Goal: Find specific fact: Find specific fact

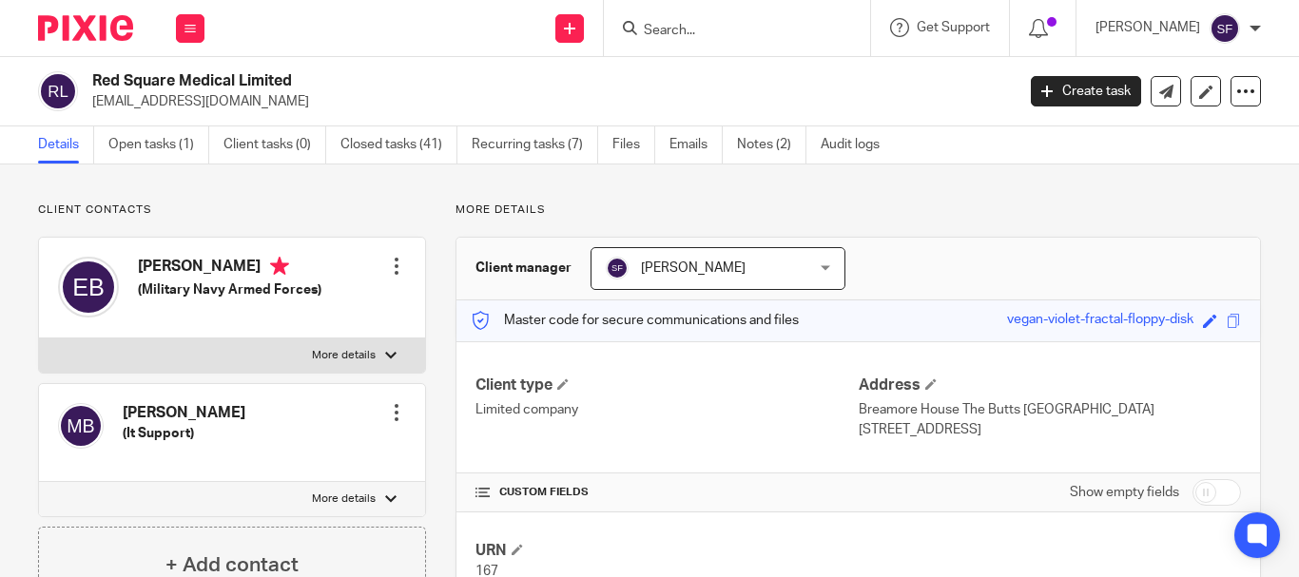
click at [720, 28] on input "Search" at bounding box center [727, 31] width 171 height 17
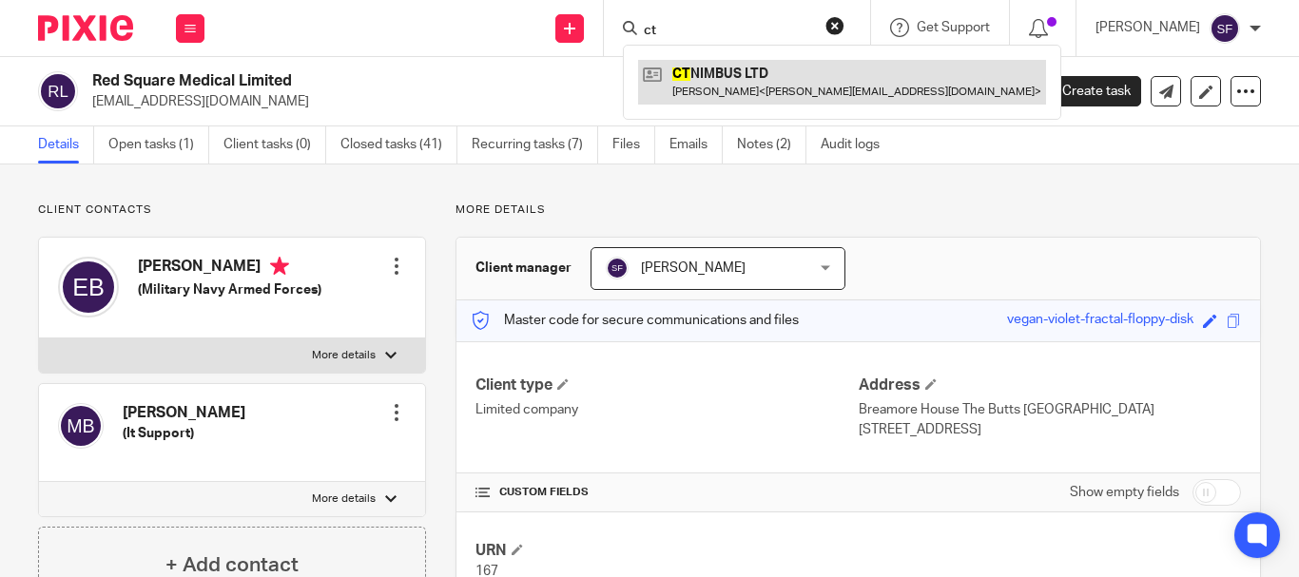
type input "ct"
click at [762, 79] on link at bounding box center [842, 82] width 408 height 44
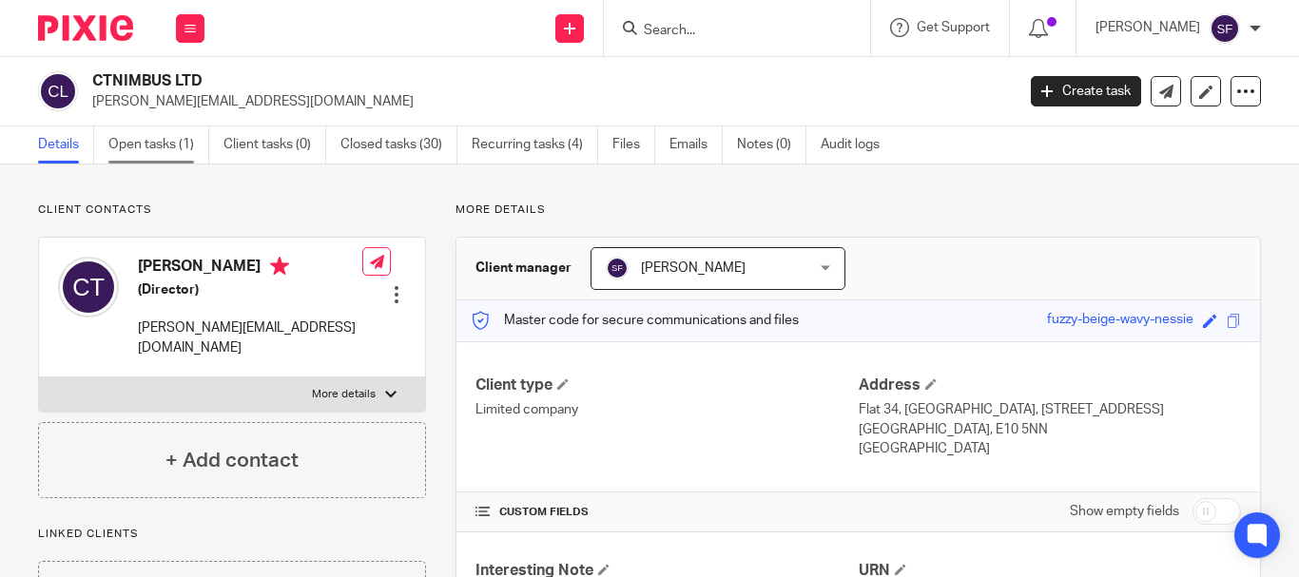
click at [155, 150] on link "Open tasks (1)" at bounding box center [158, 144] width 101 height 37
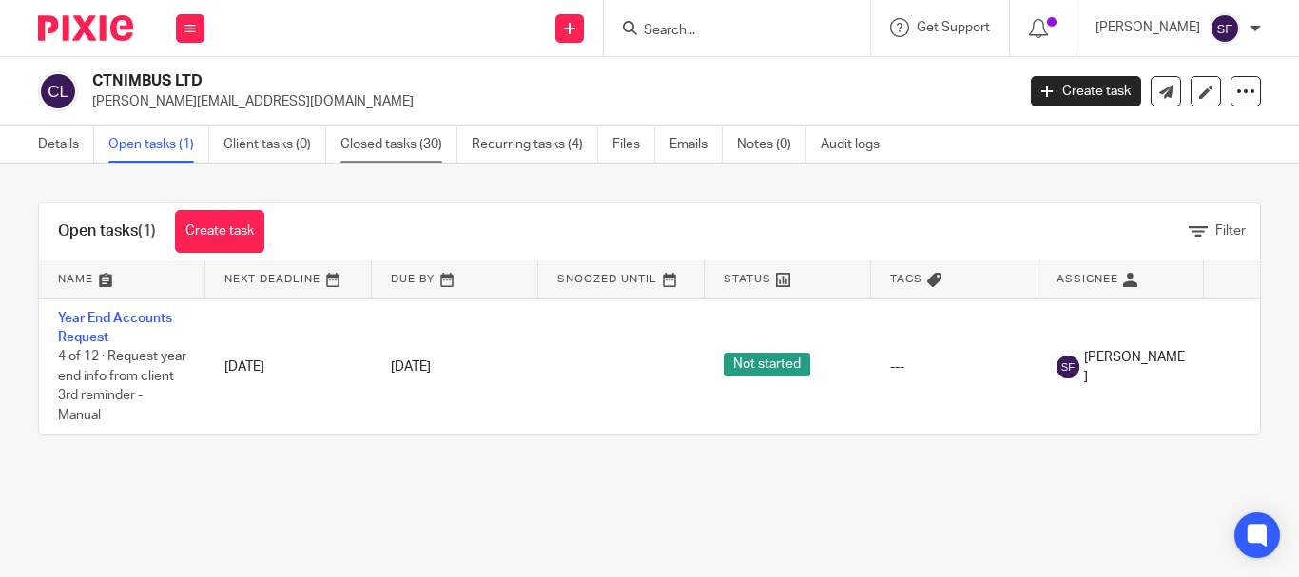
click at [402, 134] on link "Closed tasks (30)" at bounding box center [398, 144] width 117 height 37
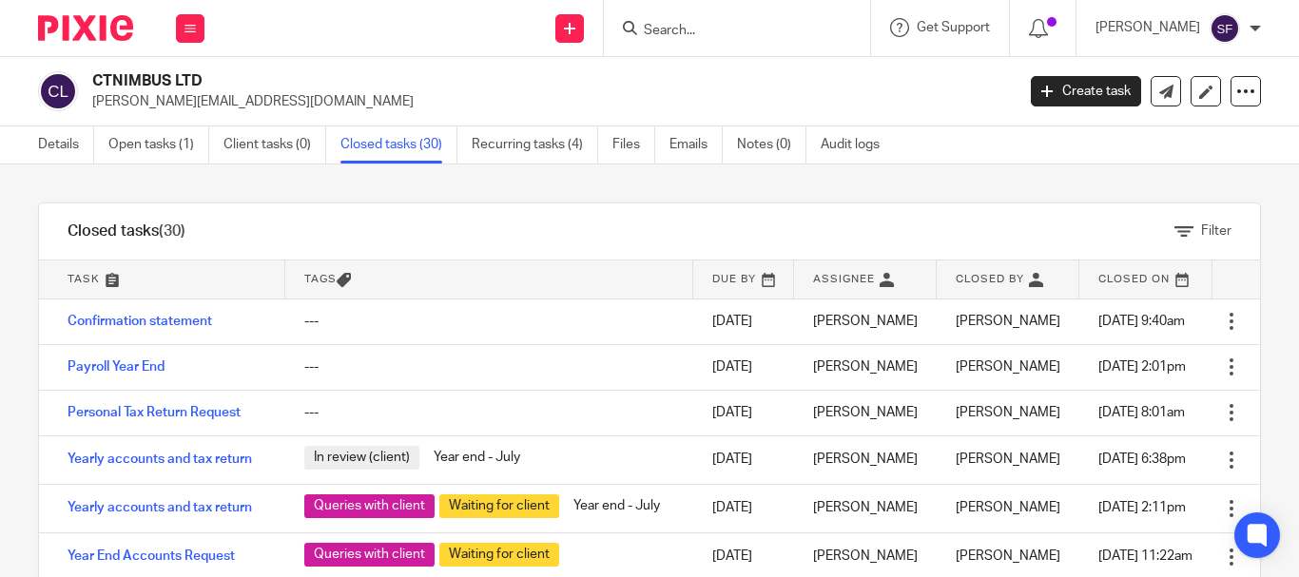
click at [26, 203] on div "Filter tasks Only show tasks matching all of these conditions 1 Task name Is Is…" at bounding box center [649, 370] width 1299 height 413
click at [688, 153] on link "Emails" at bounding box center [695, 144] width 53 height 37
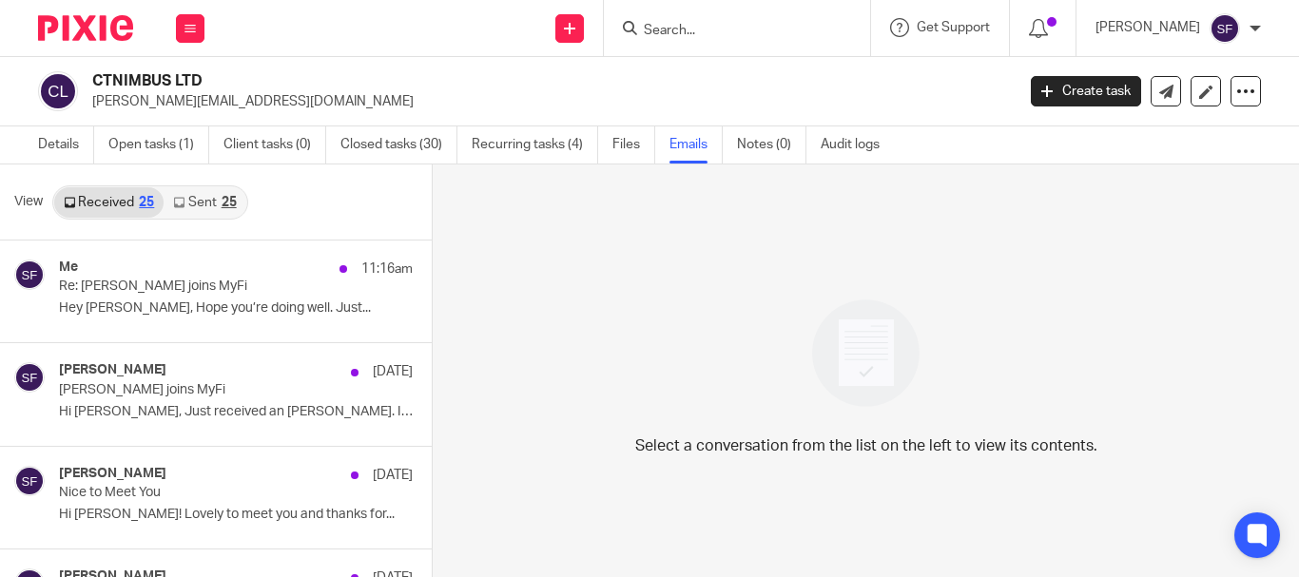
click at [737, 25] on input "Search" at bounding box center [727, 31] width 171 height 17
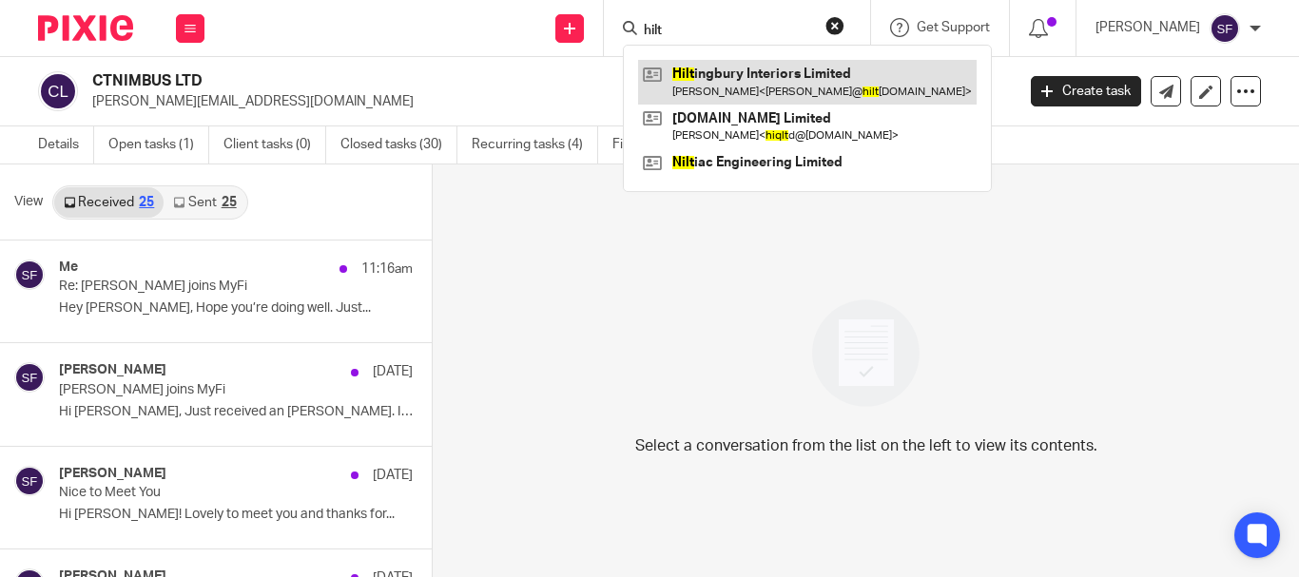
type input "hilt"
click at [799, 81] on link at bounding box center [807, 82] width 338 height 44
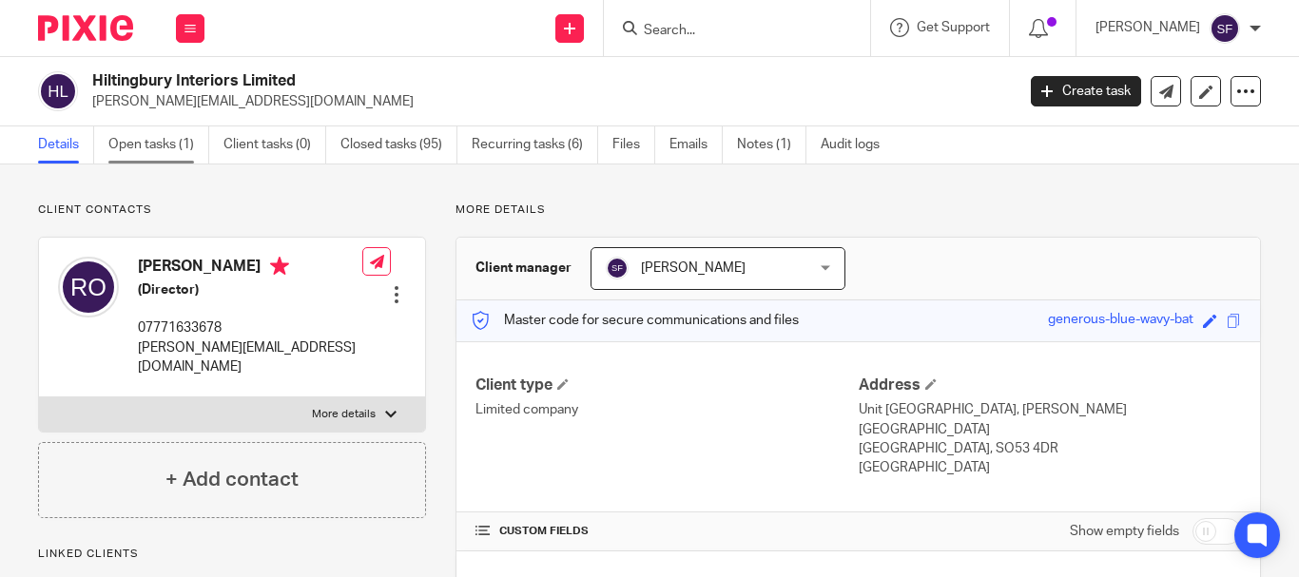
click at [168, 151] on link "Open tasks (1)" at bounding box center [158, 144] width 101 height 37
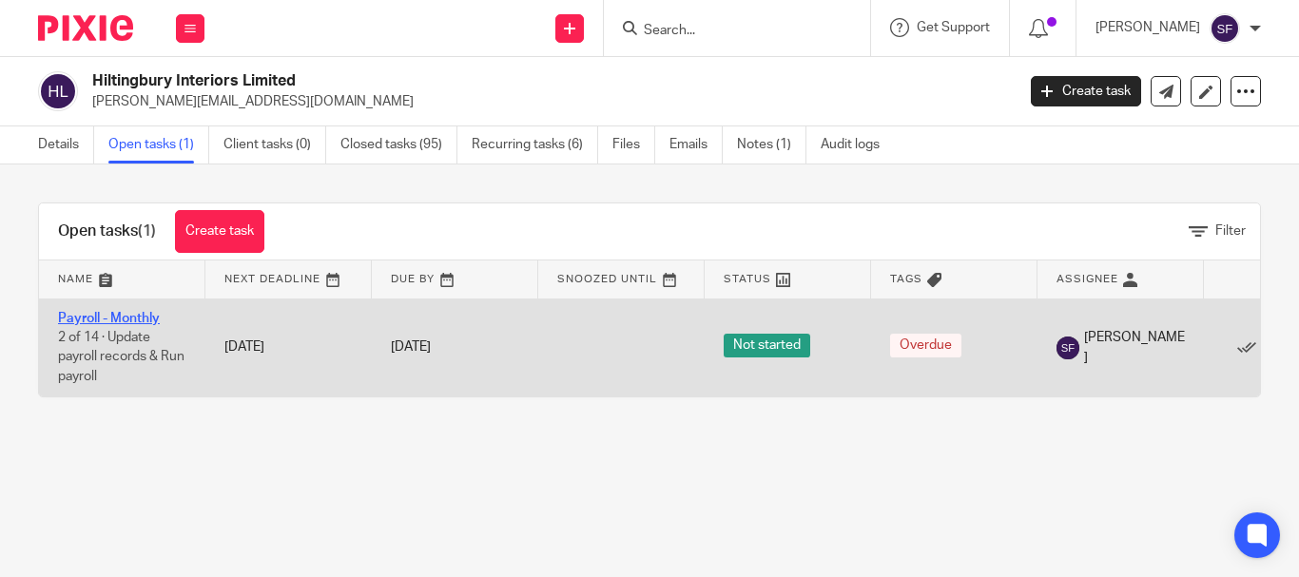
click at [131, 320] on link "Payroll - Monthly" at bounding box center [109, 318] width 102 height 13
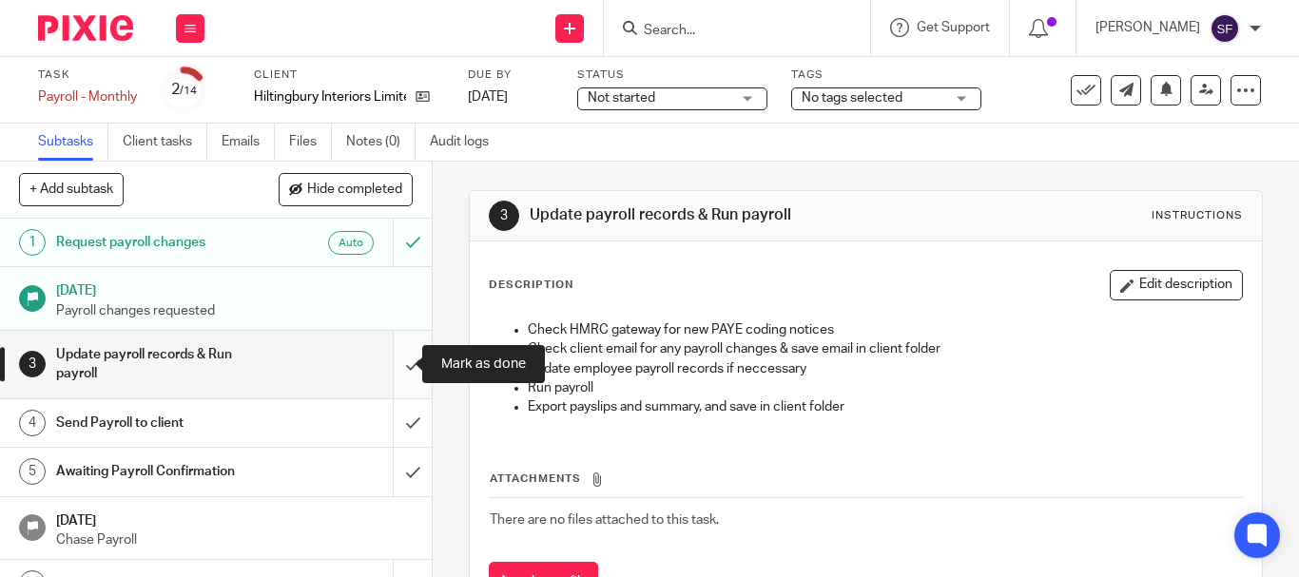
click at [391, 368] on input "submit" at bounding box center [216, 365] width 432 height 68
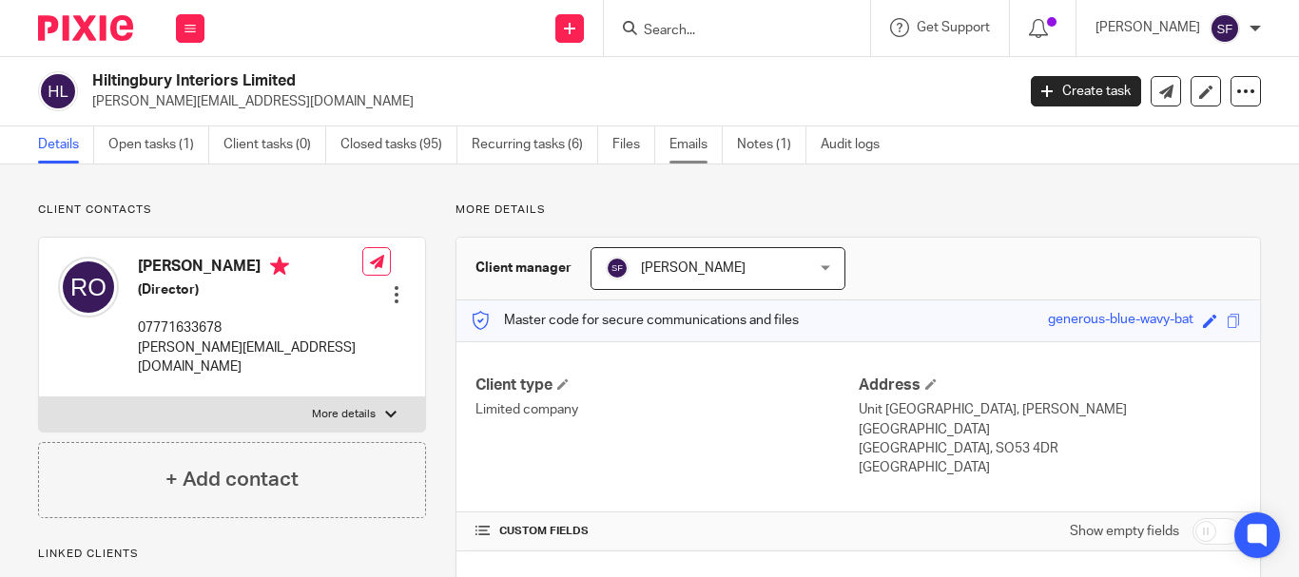
click at [706, 155] on link "Emails" at bounding box center [695, 144] width 53 height 37
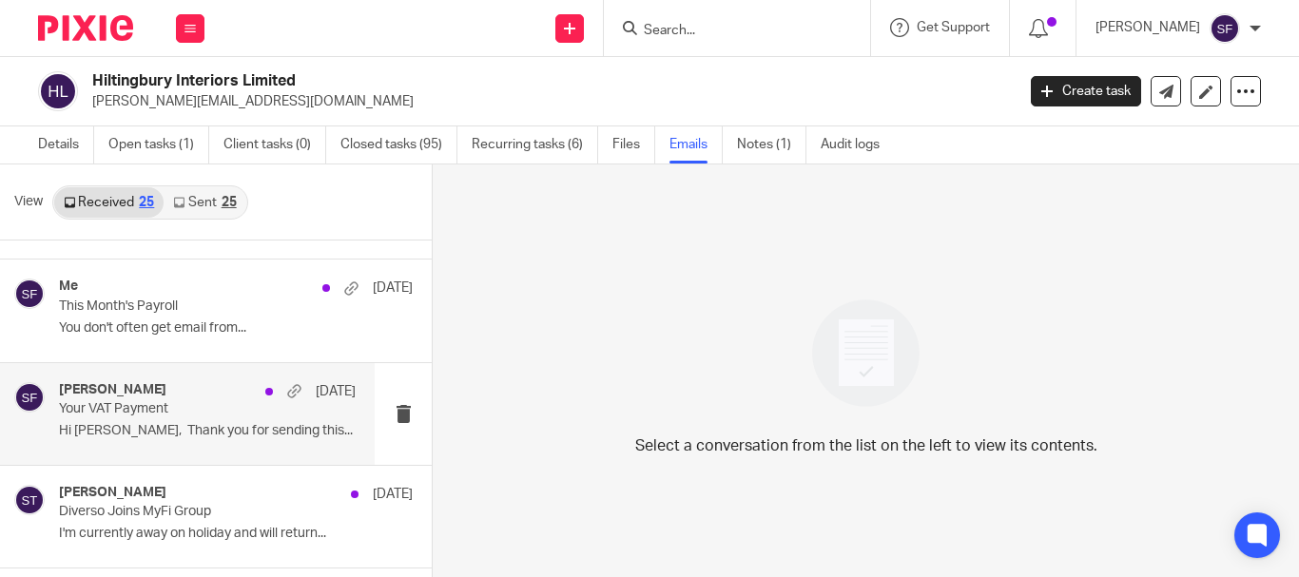
scroll to position [570, 0]
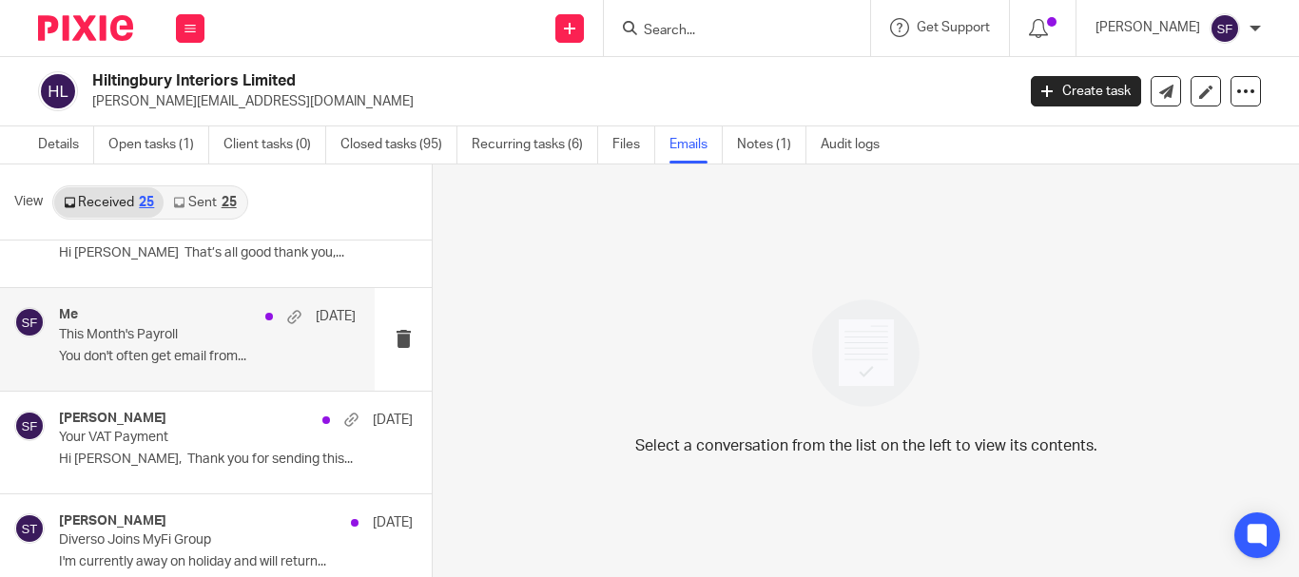
click at [135, 327] on p "This Month's Payroll" at bounding box center [178, 335] width 238 height 16
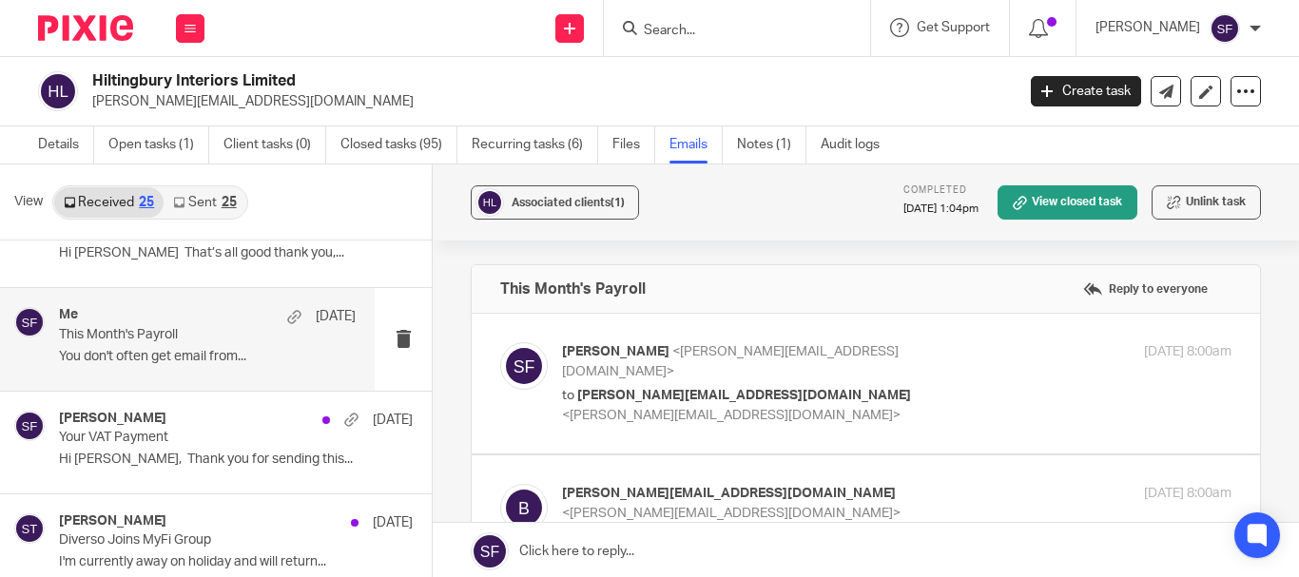
scroll to position [0, 0]
click at [831, 386] on p "to becci@hiltingburyinteriors.co.uk <becci@hiltingburyinteriors.co.uk>" at bounding box center [785, 405] width 446 height 39
checkbox input "true"
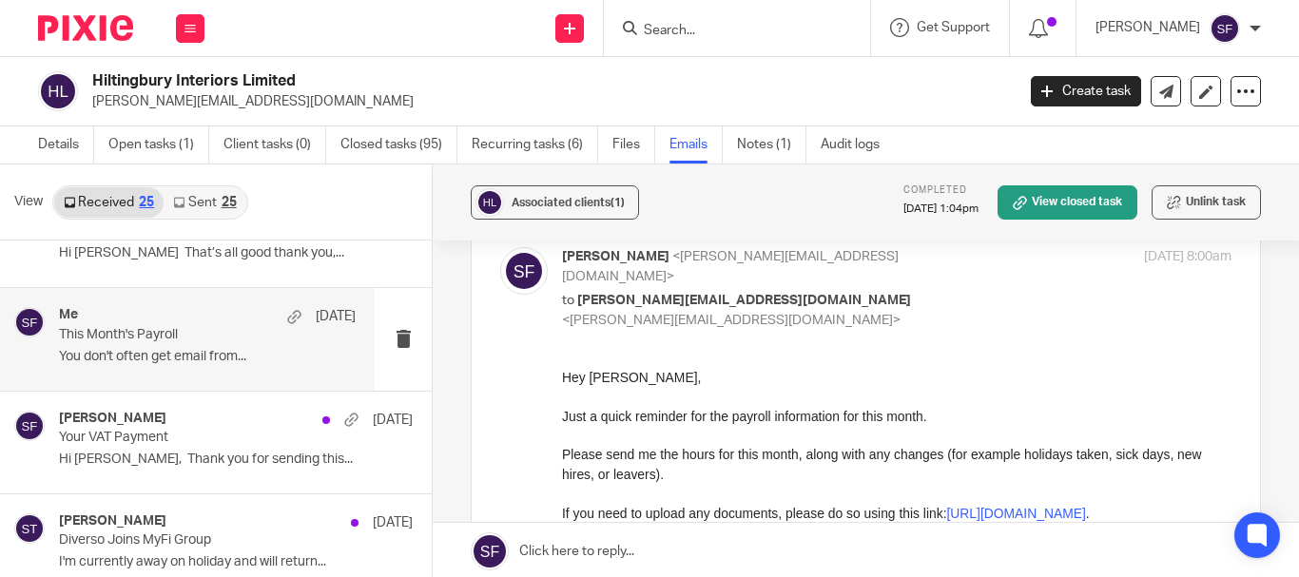
click at [877, 320] on div "Sarah Fox <sarah@myfigroup.com> to becci@hiltingburyinteriors.co.uk <becci@hilt…" at bounding box center [865, 489] width 731 height 484
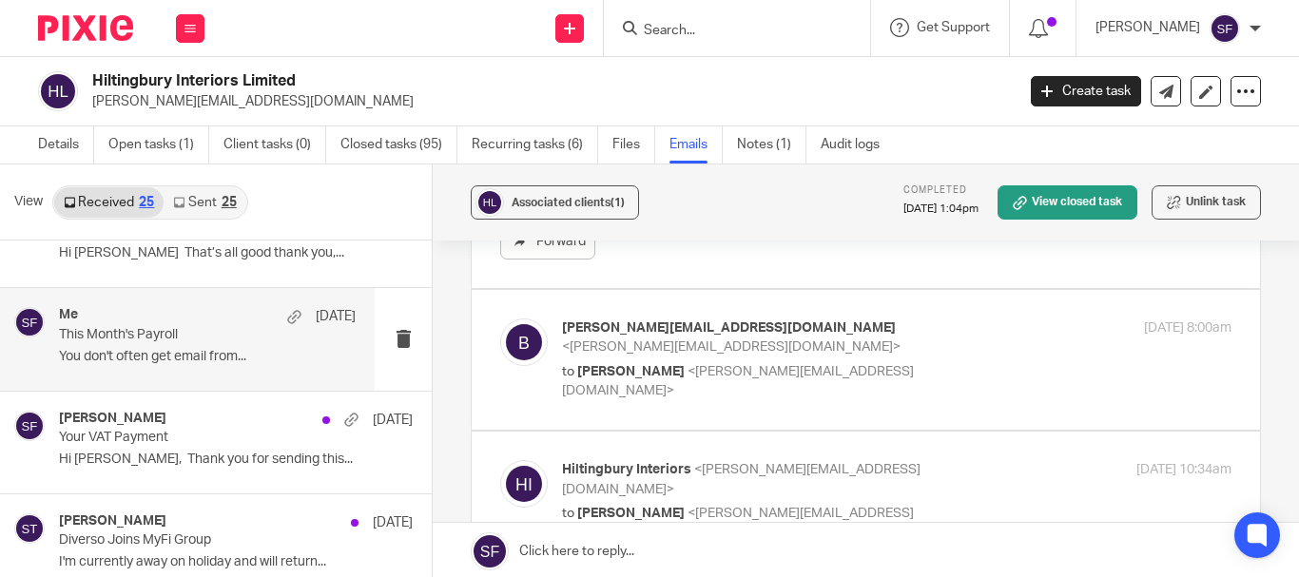
scroll to position [570, 0]
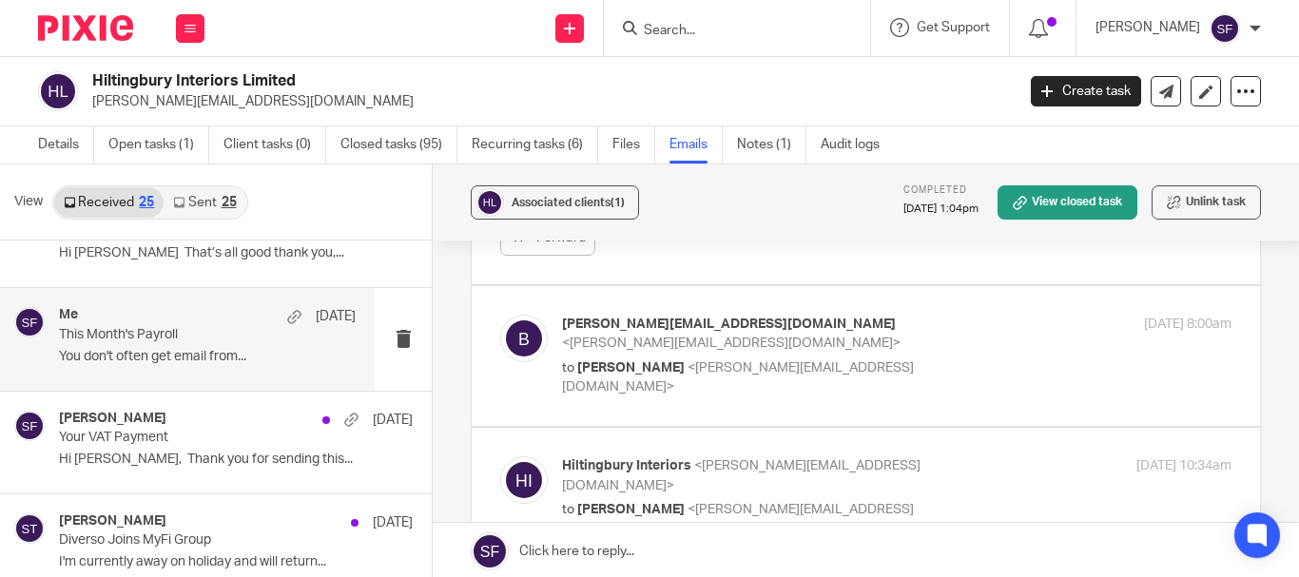
click at [957, 358] on p "to Sarah Fox <sarah@myfigroup.com>" at bounding box center [785, 377] width 446 height 39
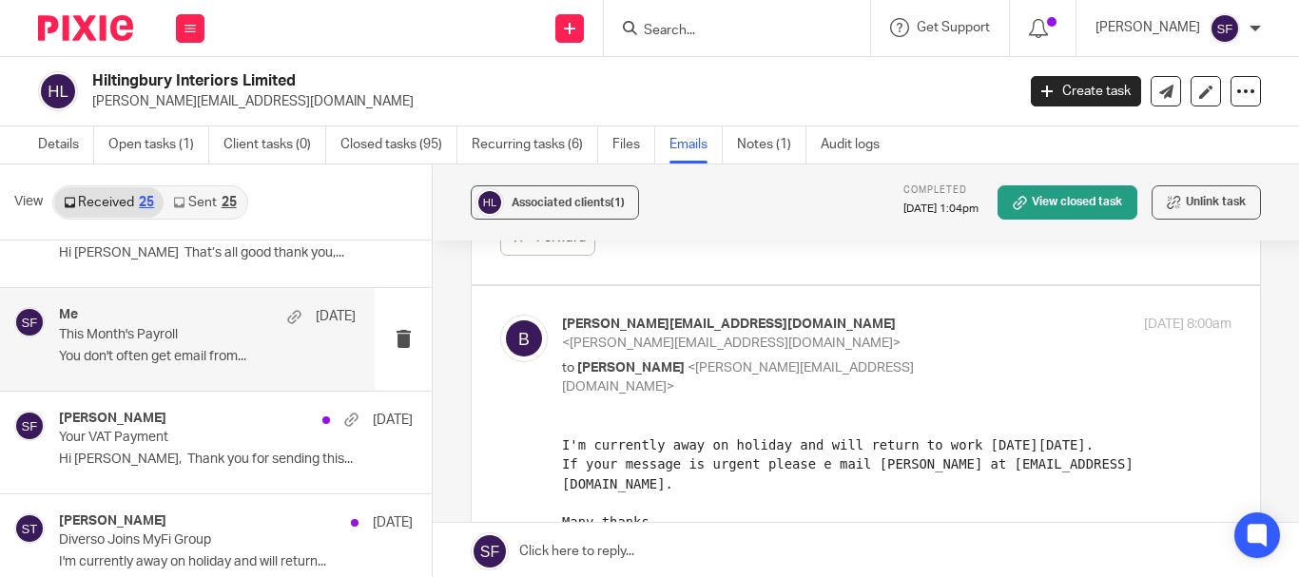
scroll to position [0, 0]
click at [957, 358] on p "to Sarah Fox <sarah@myfigroup.com>" at bounding box center [785, 377] width 446 height 39
checkbox input "false"
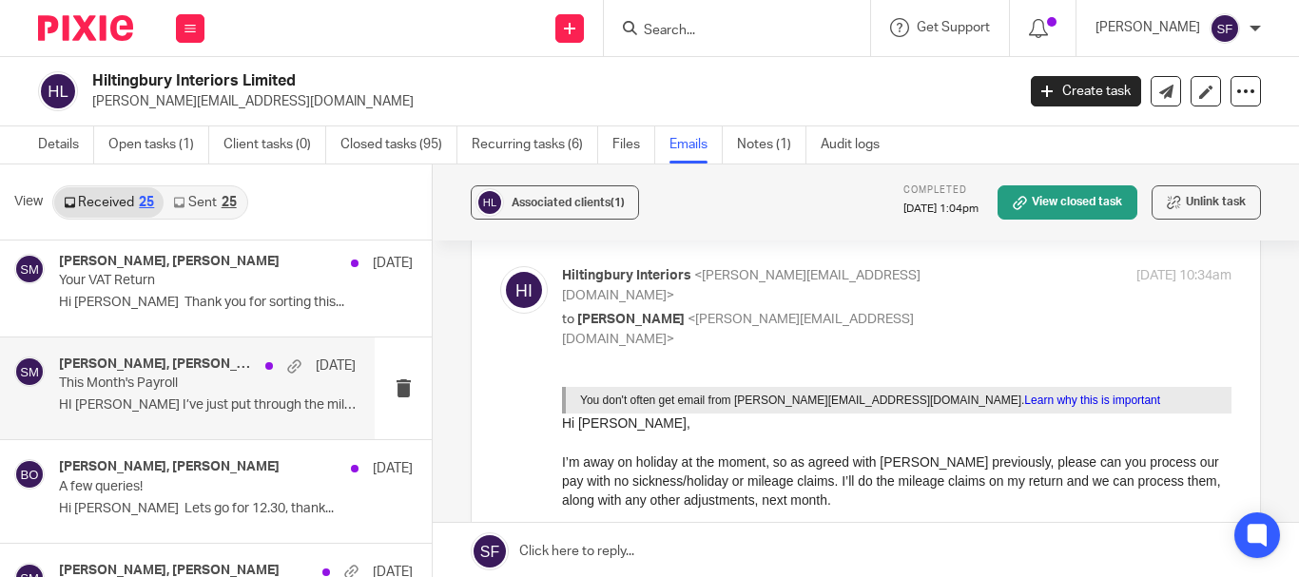
scroll to position [1046, 0]
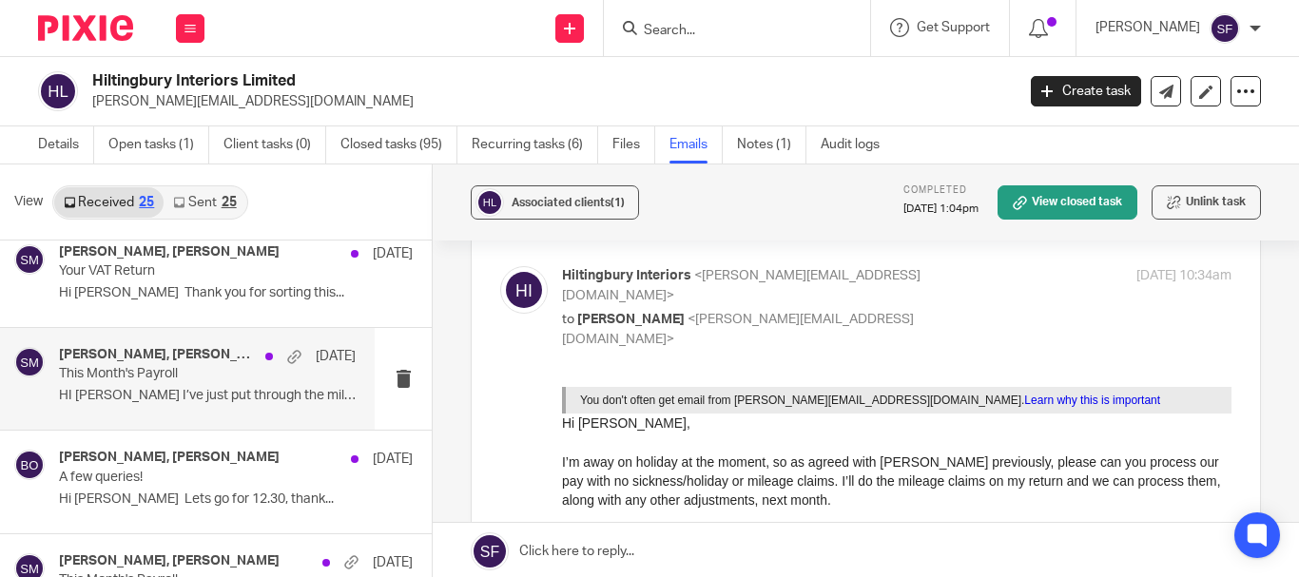
click at [154, 390] on p "HI Sam I’ve just put through the mileage..." at bounding box center [207, 396] width 297 height 16
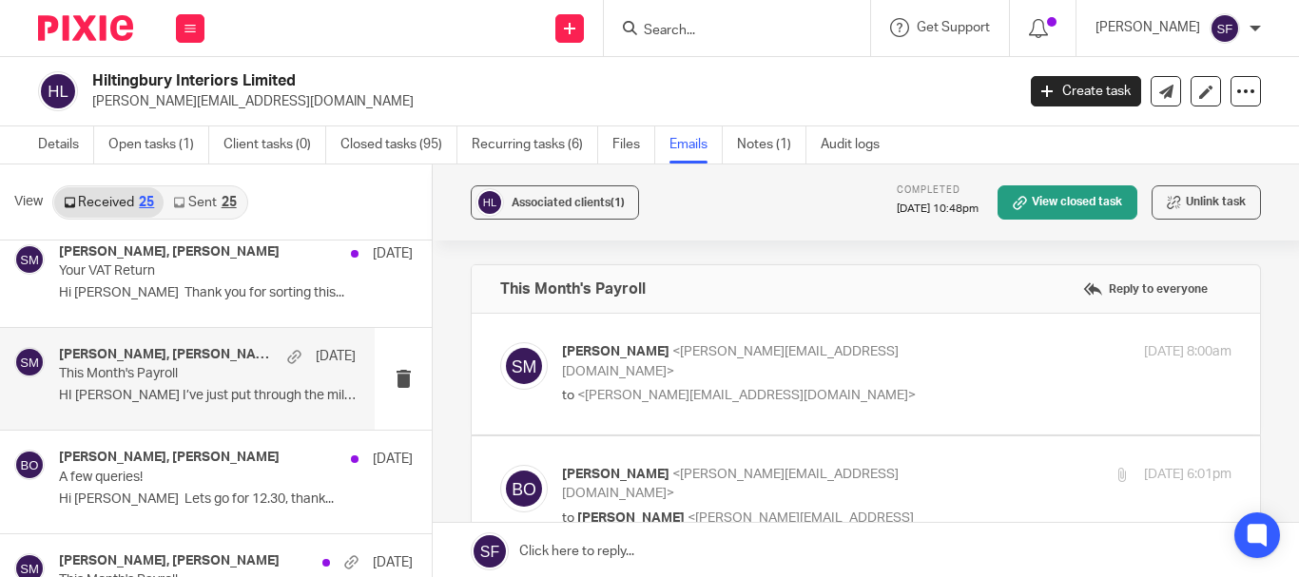
scroll to position [0, 0]
click at [937, 386] on p "to <becci@hiltingburyinteriors.co.uk>" at bounding box center [785, 396] width 446 height 20
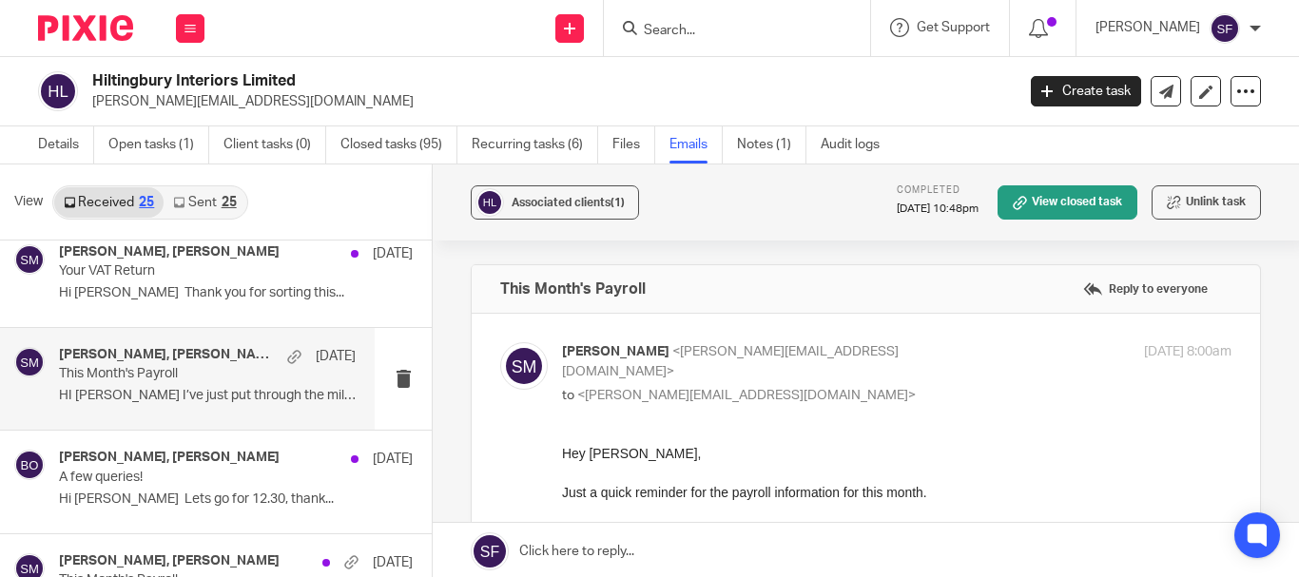
click at [922, 386] on p "to <becci@hiltingburyinteriors.co.uk>" at bounding box center [785, 396] width 446 height 20
checkbox input "false"
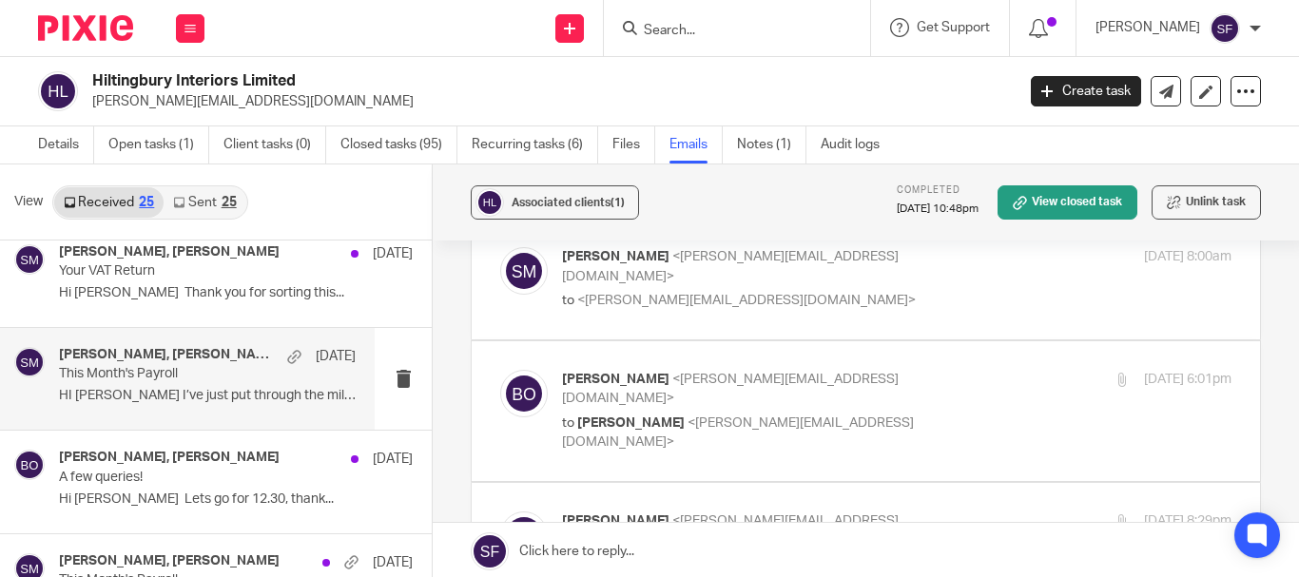
click at [929, 391] on div "Becci Oldman <becci@hiltingburyinteriors.co.uk> to Sam McGaley <sam@wearedivers…" at bounding box center [785, 411] width 446 height 83
checkbox input "true"
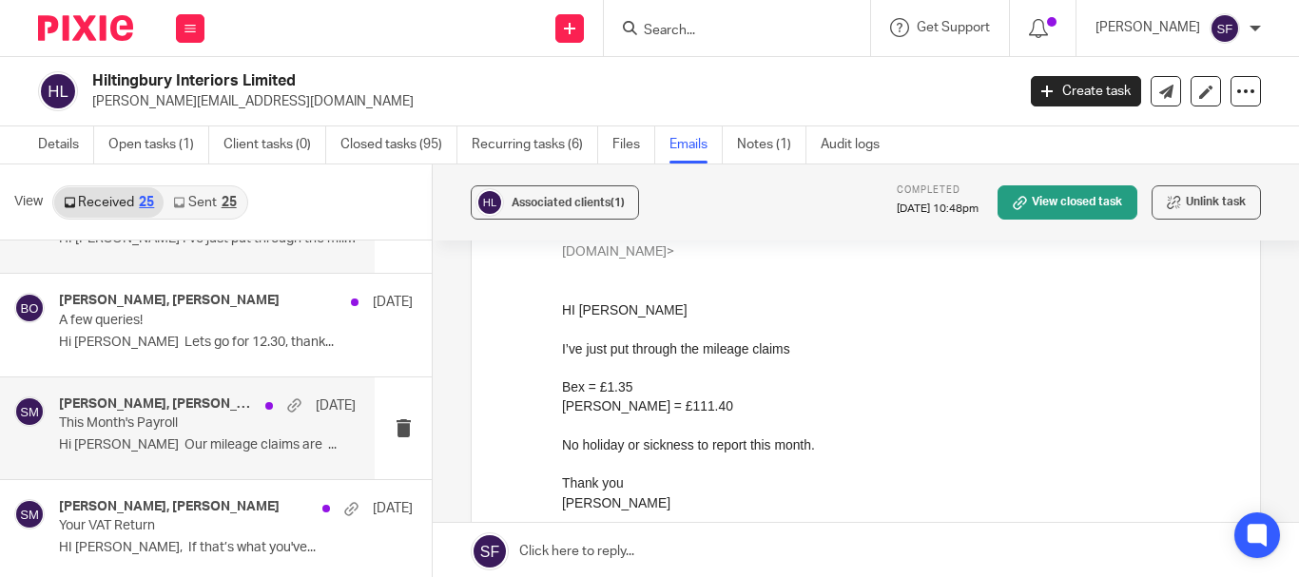
scroll to position [1236, 0]
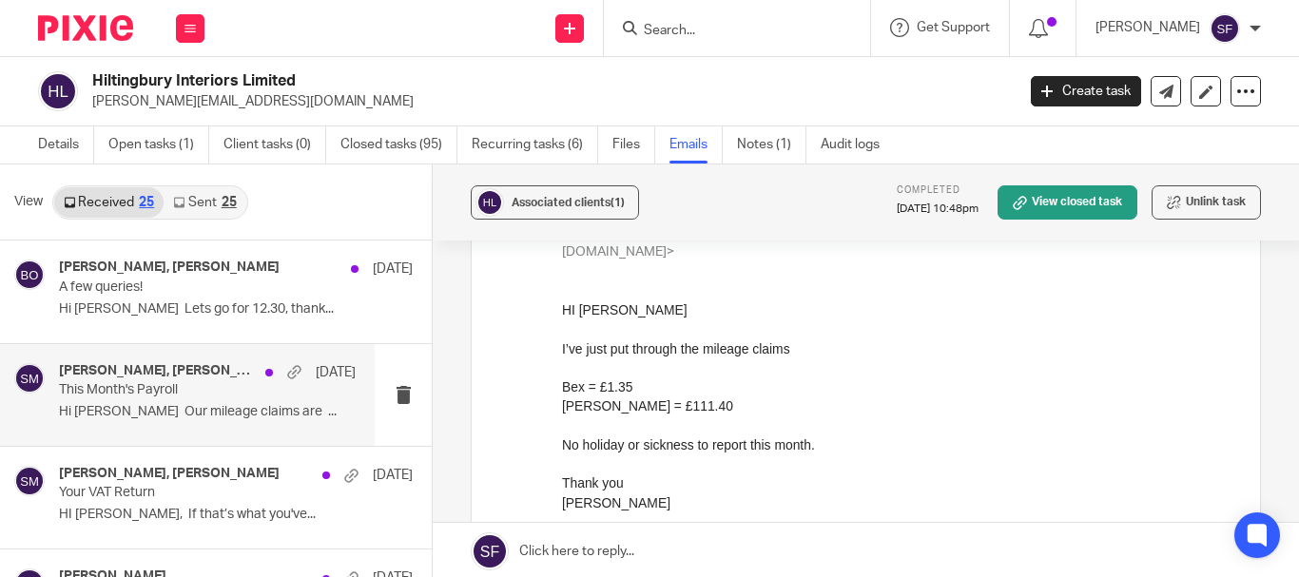
click at [166, 406] on p "Hi Sam Our mileage claims are ..." at bounding box center [207, 412] width 297 height 16
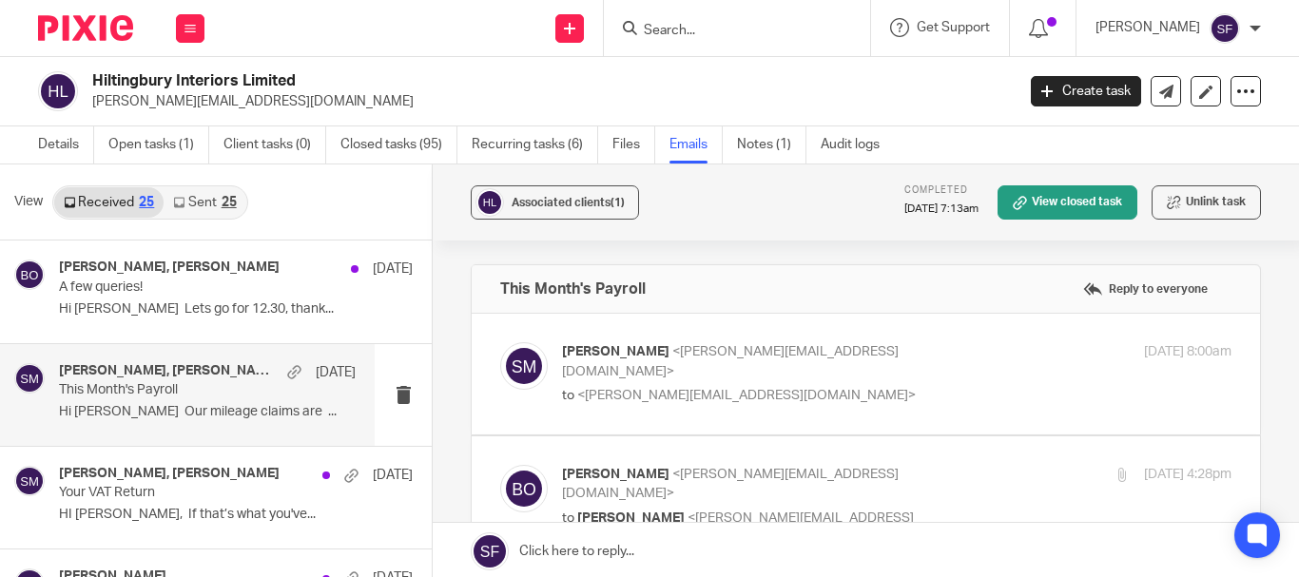
scroll to position [0, 0]
click at [879, 364] on div "Sam McGaley <sam@wearediverso.com> to <becci@hiltingburyinteriors.co.uk>" at bounding box center [785, 374] width 446 height 64
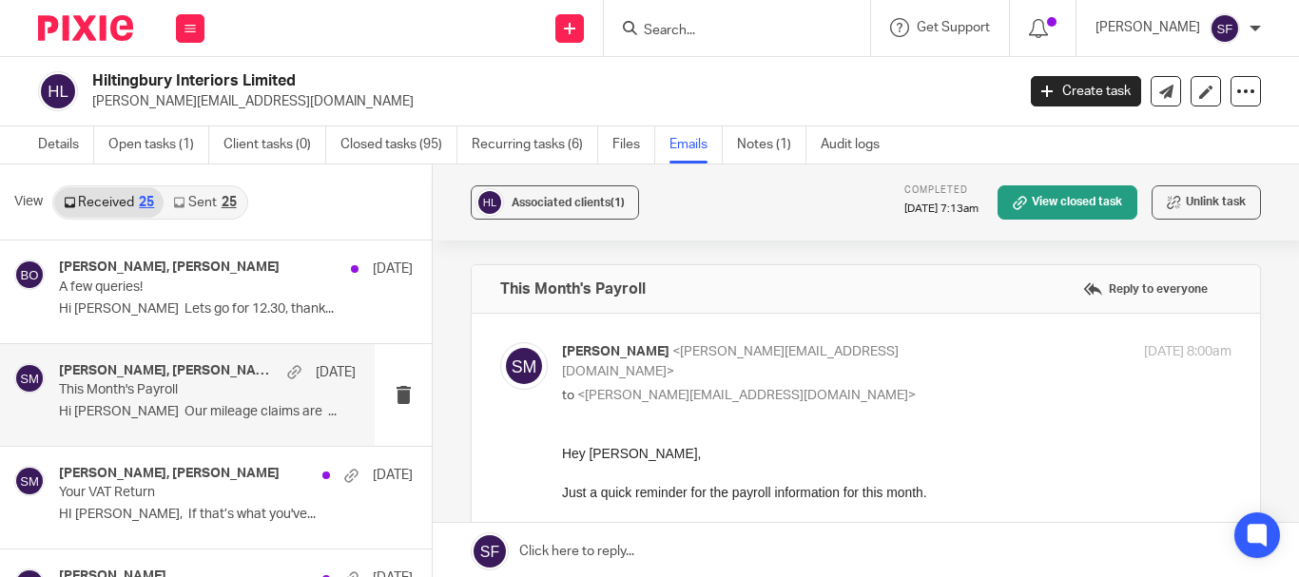
click at [879, 363] on div "Sam McGaley <sam@wearediverso.com> to <becci@hiltingburyinteriors.co.uk>" at bounding box center [785, 374] width 446 height 64
checkbox input "false"
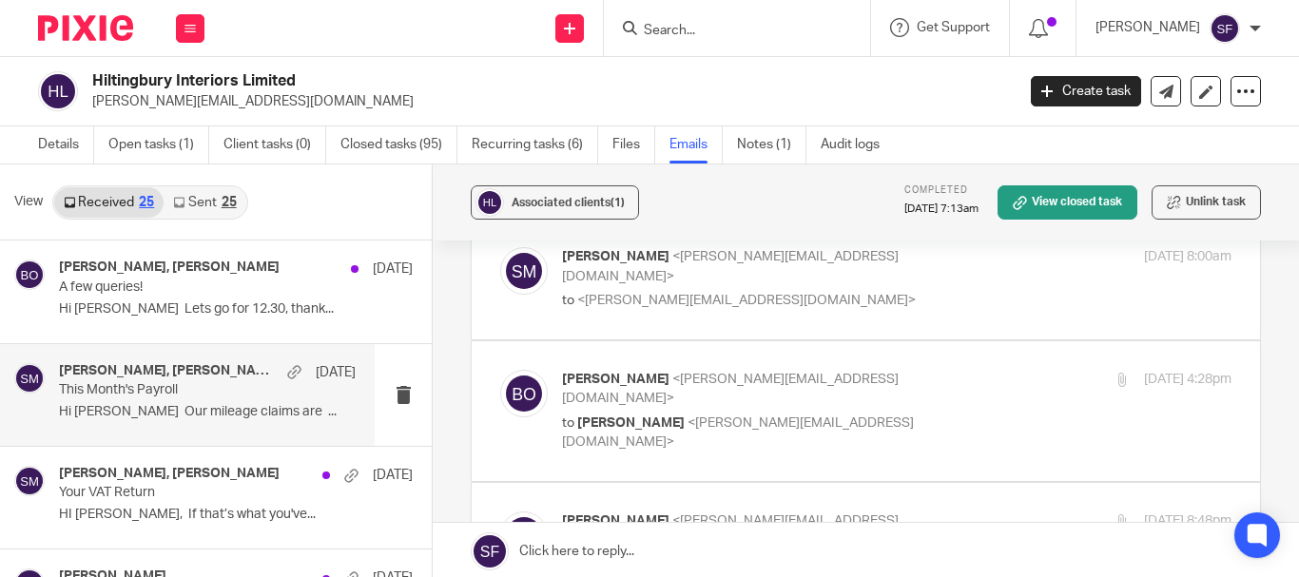
scroll to position [190, 0]
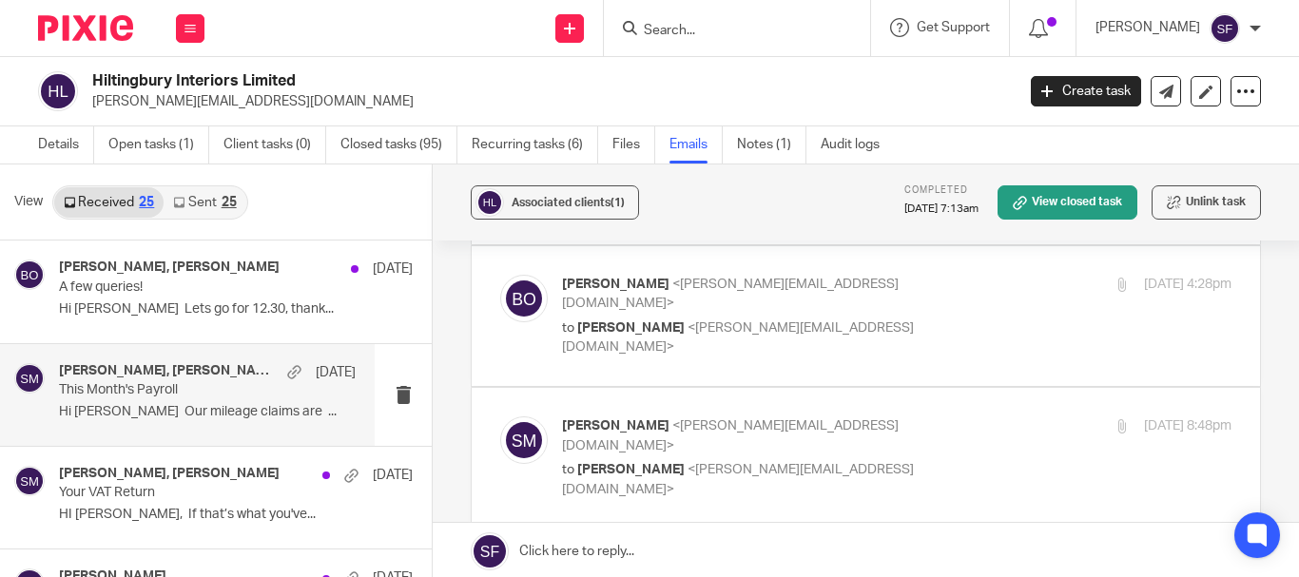
click at [911, 297] on div "Becci Oldman <becci@hiltingburyinteriors.co.uk> to Sam McGaley <sam@wearedivers…" at bounding box center [785, 316] width 446 height 83
checkbox input "true"
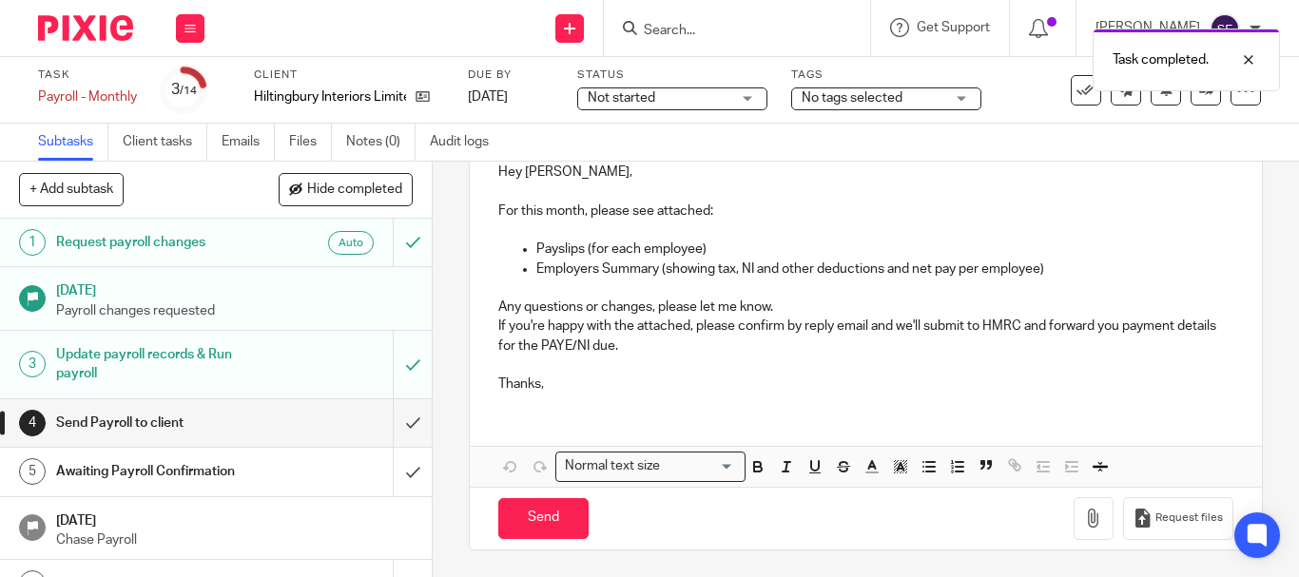
scroll to position [236, 0]
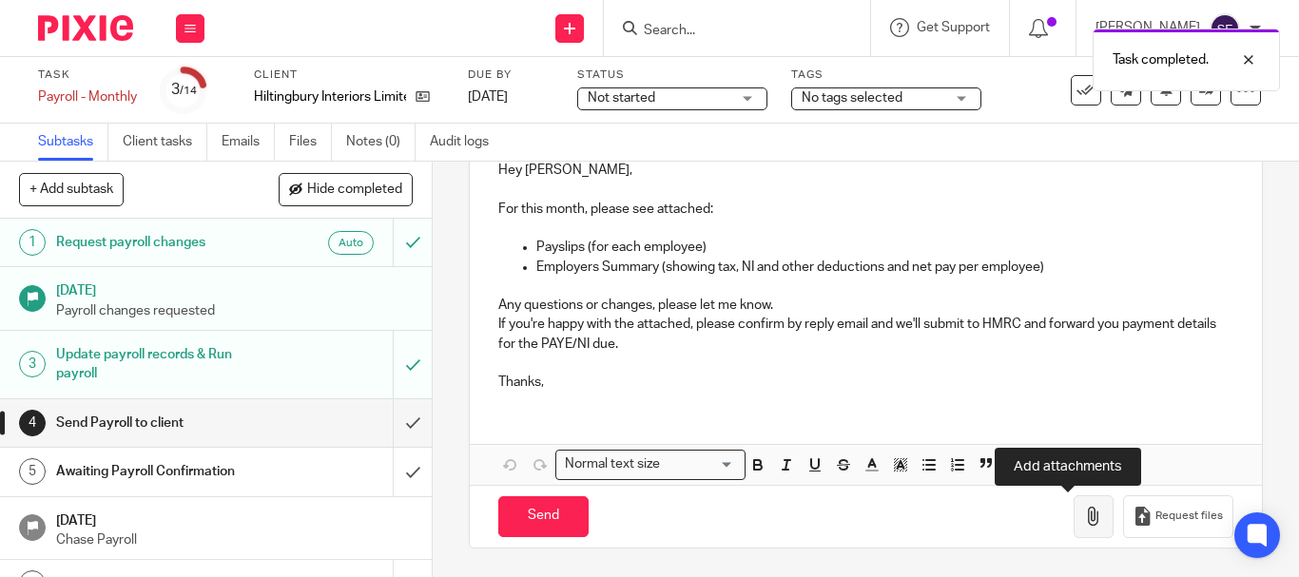
click at [1084, 525] on icon "button" at bounding box center [1093, 516] width 19 height 19
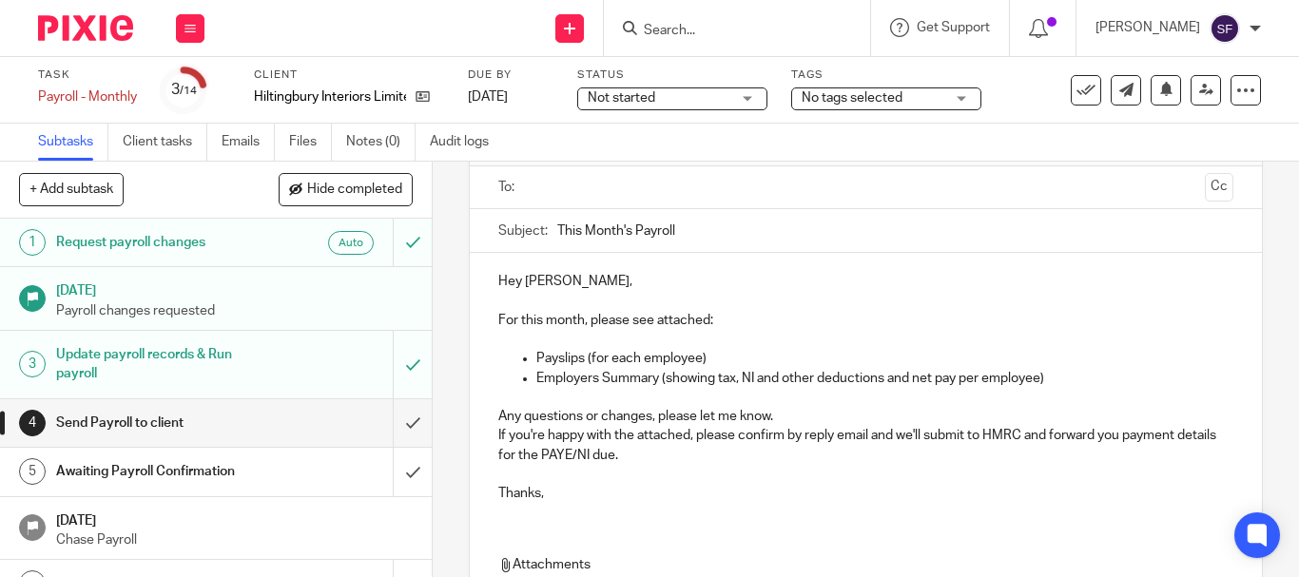
scroll to position [0, 0]
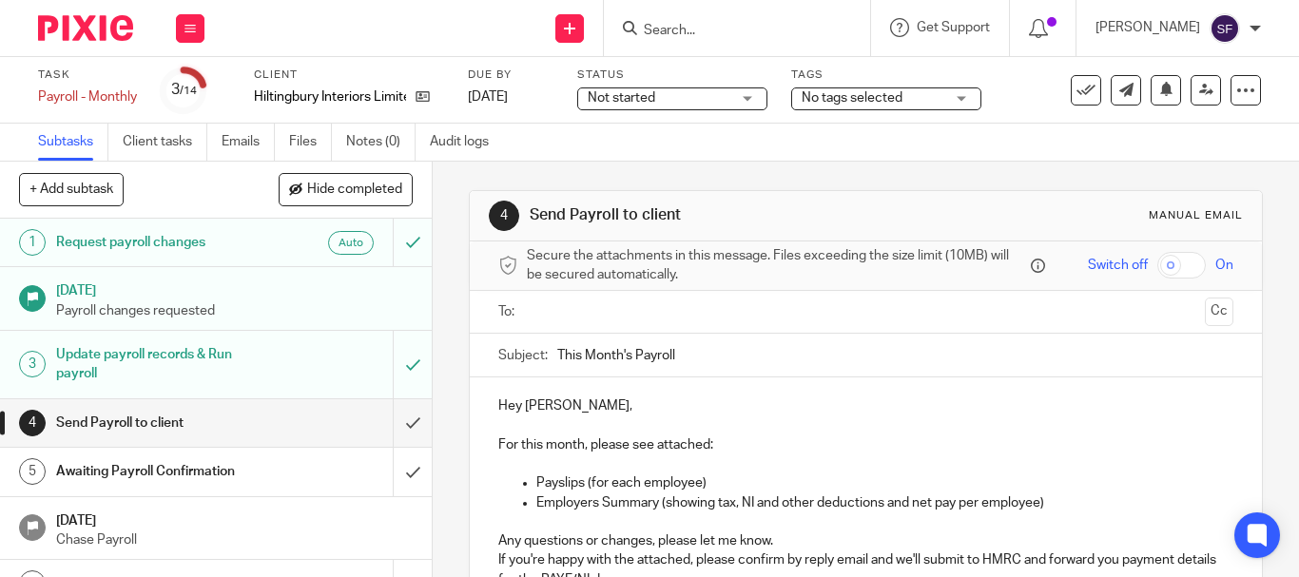
click at [560, 308] on input "text" at bounding box center [864, 312] width 663 height 22
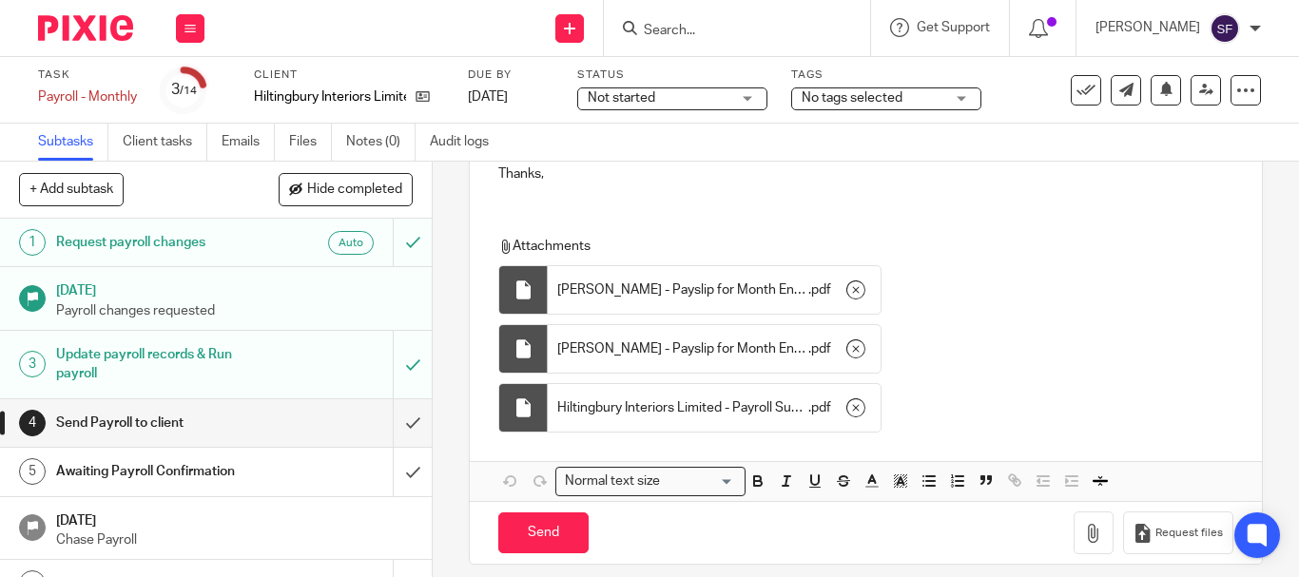
scroll to position [466, 0]
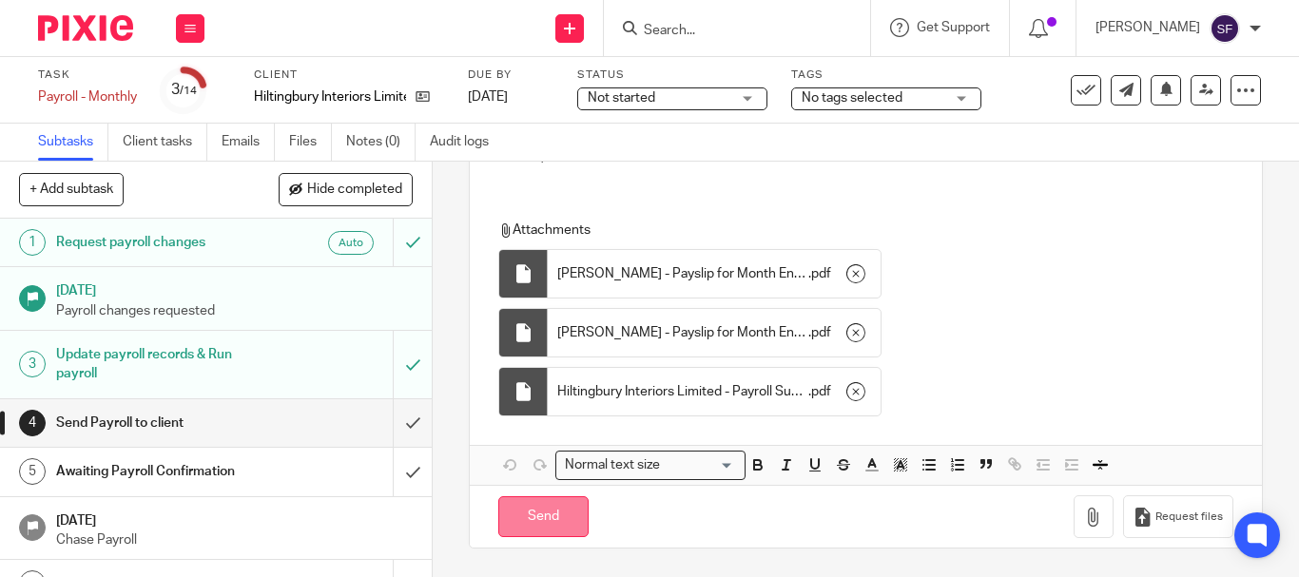
click at [559, 513] on input "Send" at bounding box center [543, 516] width 90 height 41
type input "Sent"
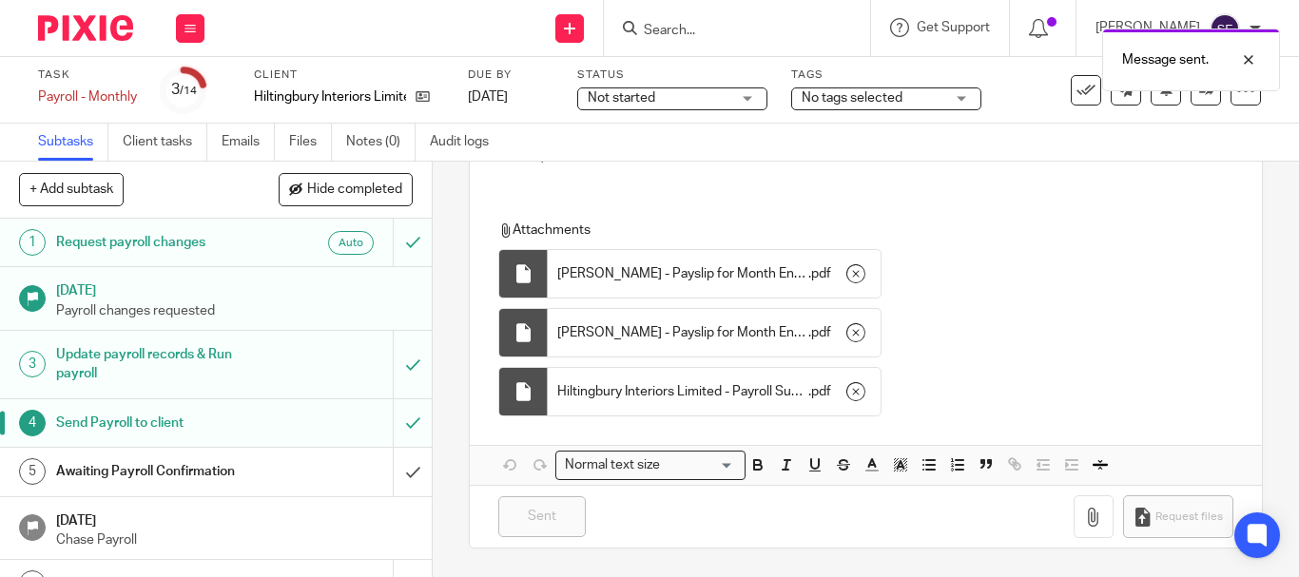
click at [759, 26] on div "Message sent." at bounding box center [964, 55] width 630 height 72
click at [719, 30] on input "Search" at bounding box center [727, 31] width 171 height 17
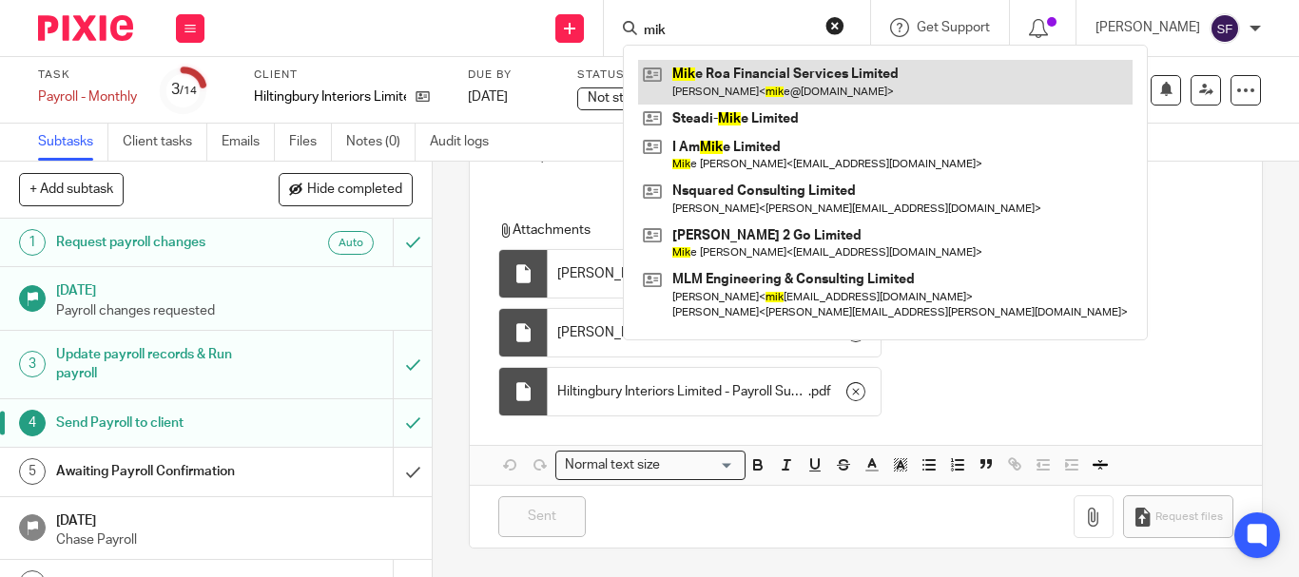
type input "mik"
click at [754, 71] on link at bounding box center [885, 82] width 494 height 44
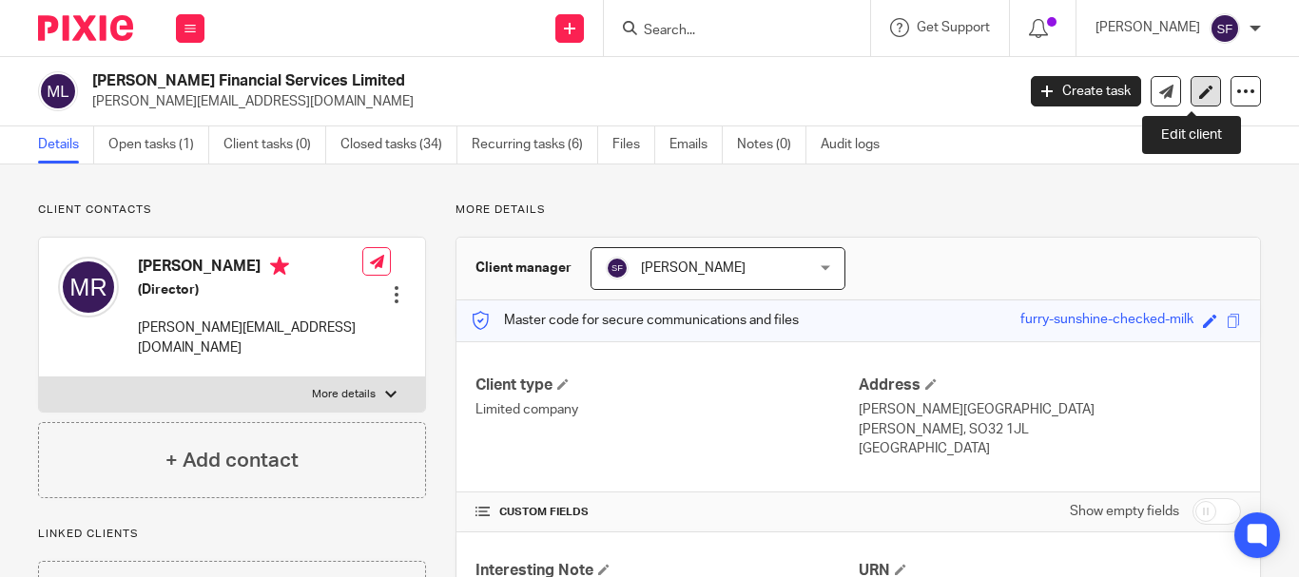
click at [1199, 96] on icon at bounding box center [1206, 92] width 14 height 14
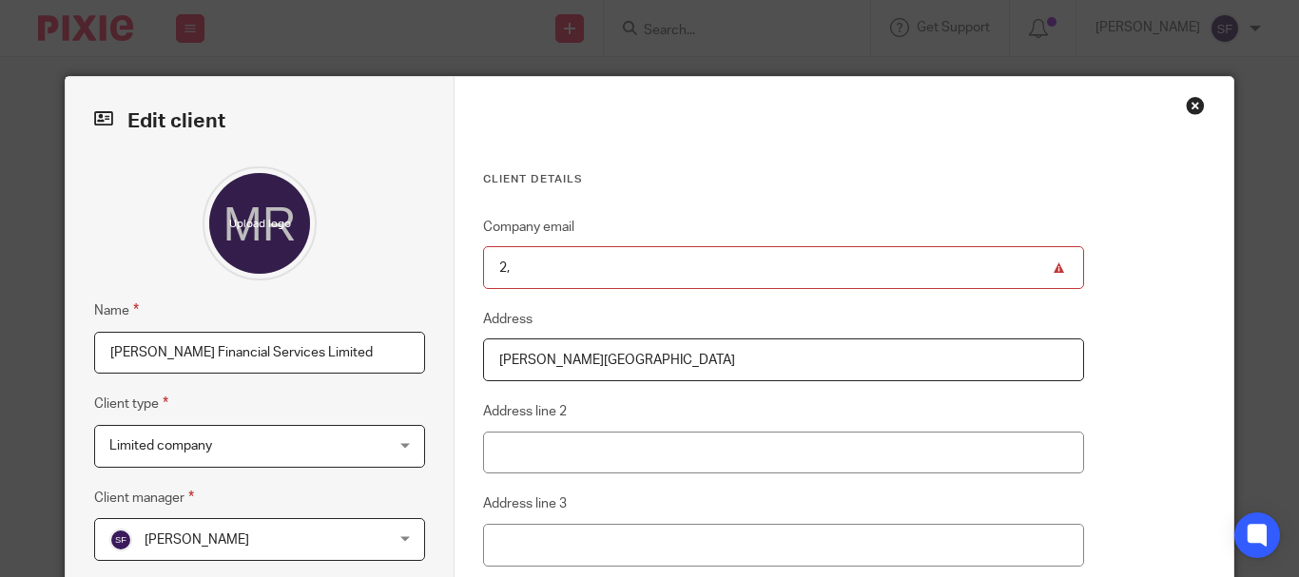
type input "2"
click at [1192, 87] on div "Client details Company email Address Ash Lacey Upham Street Address line 2 Addr…" at bounding box center [843, 481] width 778 height 809
click at [1186, 109] on div "Close this dialog window" at bounding box center [1195, 105] width 19 height 19
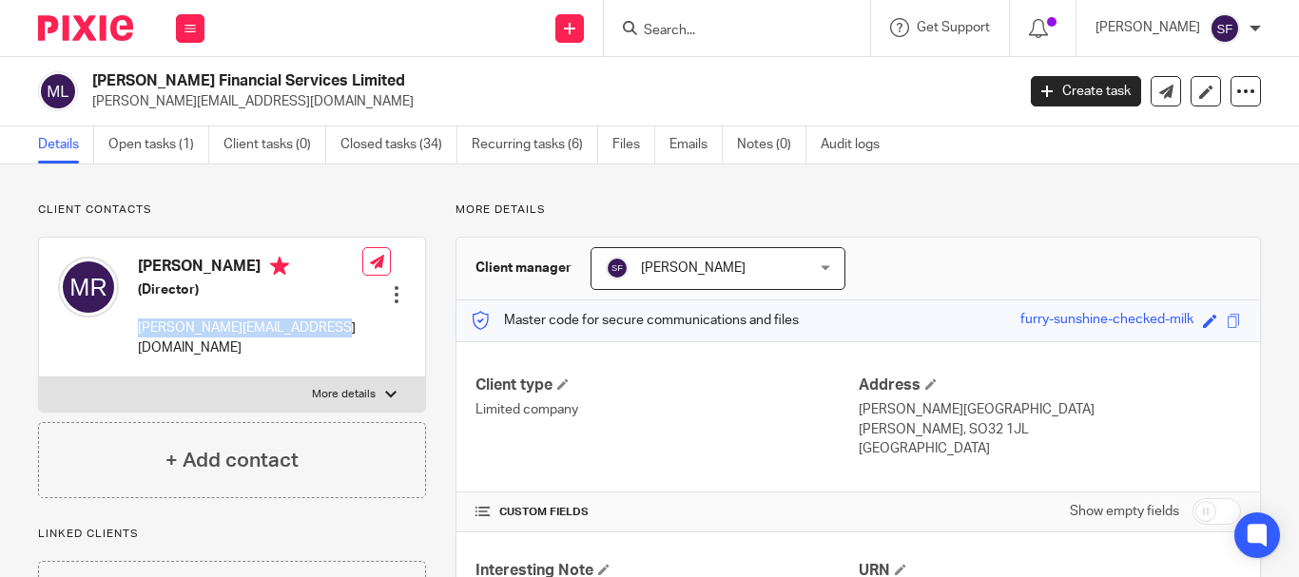
drag, startPoint x: 138, startPoint y: 330, endPoint x: 330, endPoint y: 331, distance: 192.1
click at [330, 331] on div "[PERSON_NAME] (Director) [PERSON_NAME][EMAIL_ADDRESS][DOMAIN_NAME] Edit contact…" at bounding box center [232, 308] width 386 height 140
copy p "[PERSON_NAME][EMAIL_ADDRESS][DOMAIN_NAME]"
click at [1199, 97] on icon at bounding box center [1206, 92] width 14 height 14
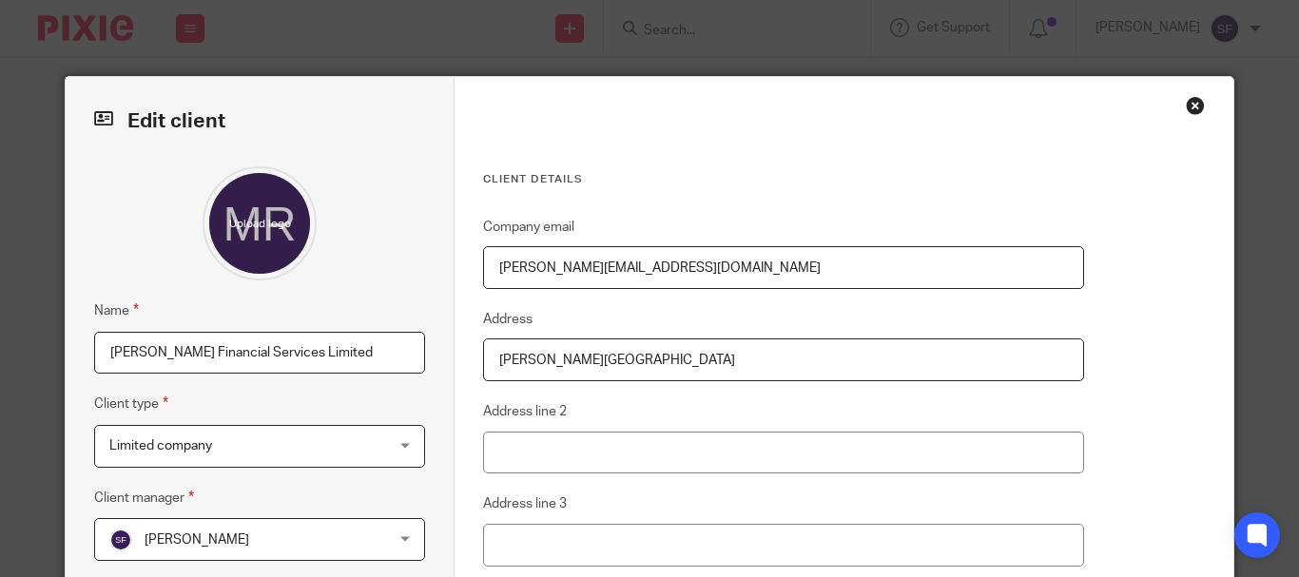
drag, startPoint x: 708, startPoint y: 273, endPoint x: 440, endPoint y: 253, distance: 268.9
click at [440, 253] on div "Edit client Name [PERSON_NAME] Financial Services Limited Client type Limited c…" at bounding box center [649, 481] width 1167 height 809
paste input "[DOMAIN_NAME]"
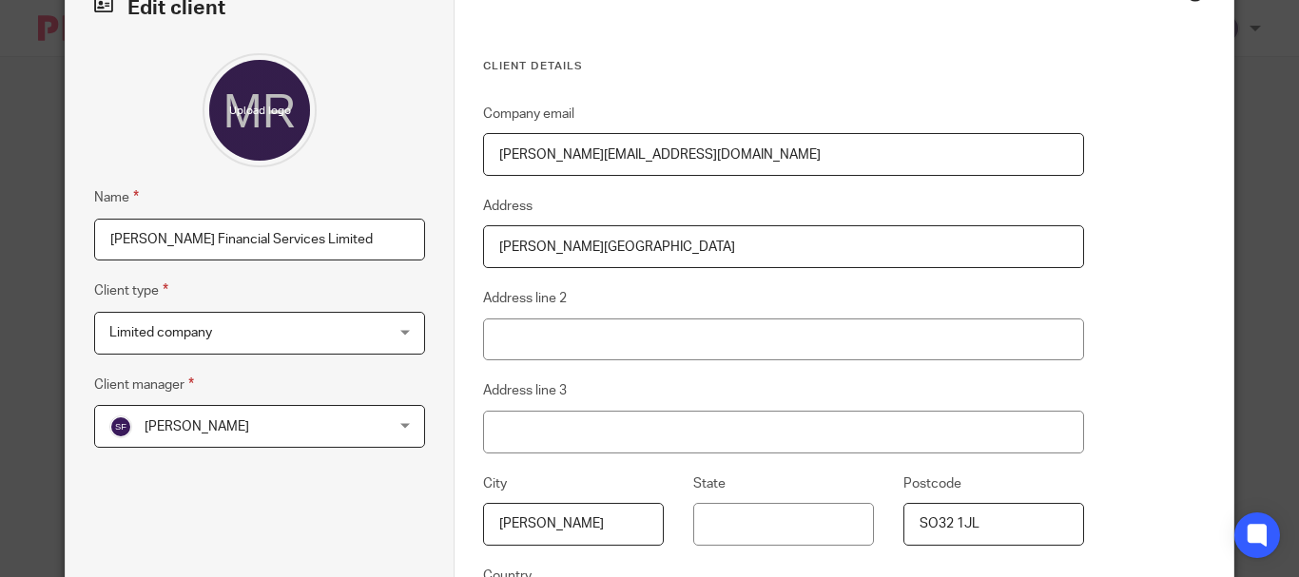
scroll to position [285, 0]
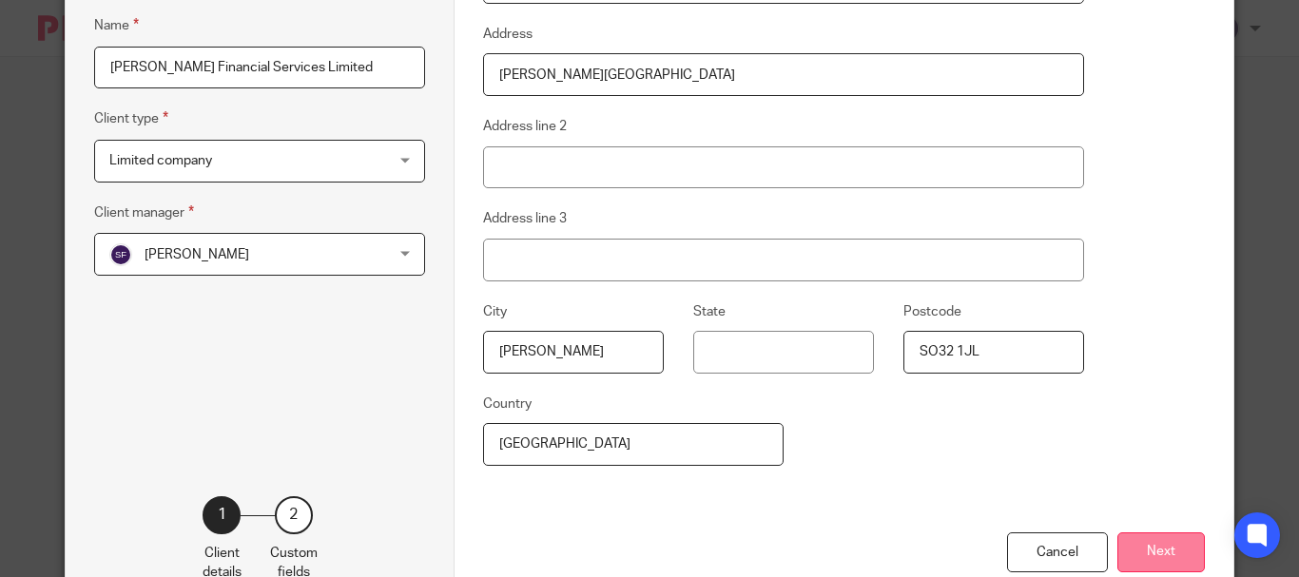
type input "[PERSON_NAME][EMAIL_ADDRESS][DOMAIN_NAME]"
click at [1162, 550] on button "Next" at bounding box center [1160, 552] width 87 height 41
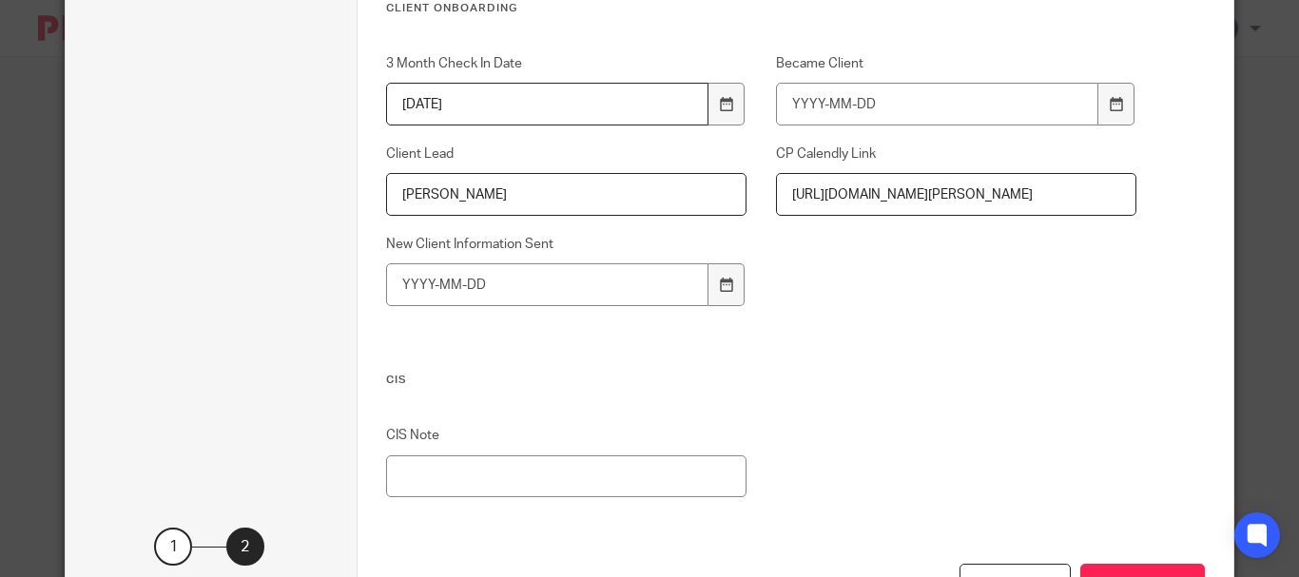
scroll to position [2022, 0]
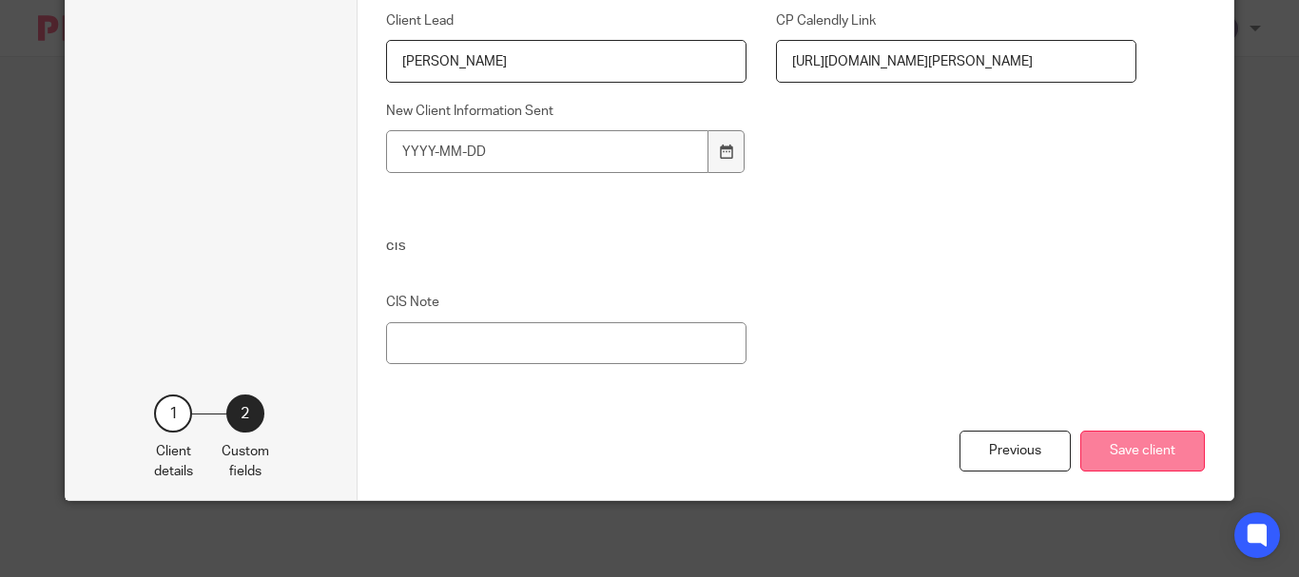
click at [1154, 454] on button "Save client" at bounding box center [1142, 451] width 125 height 41
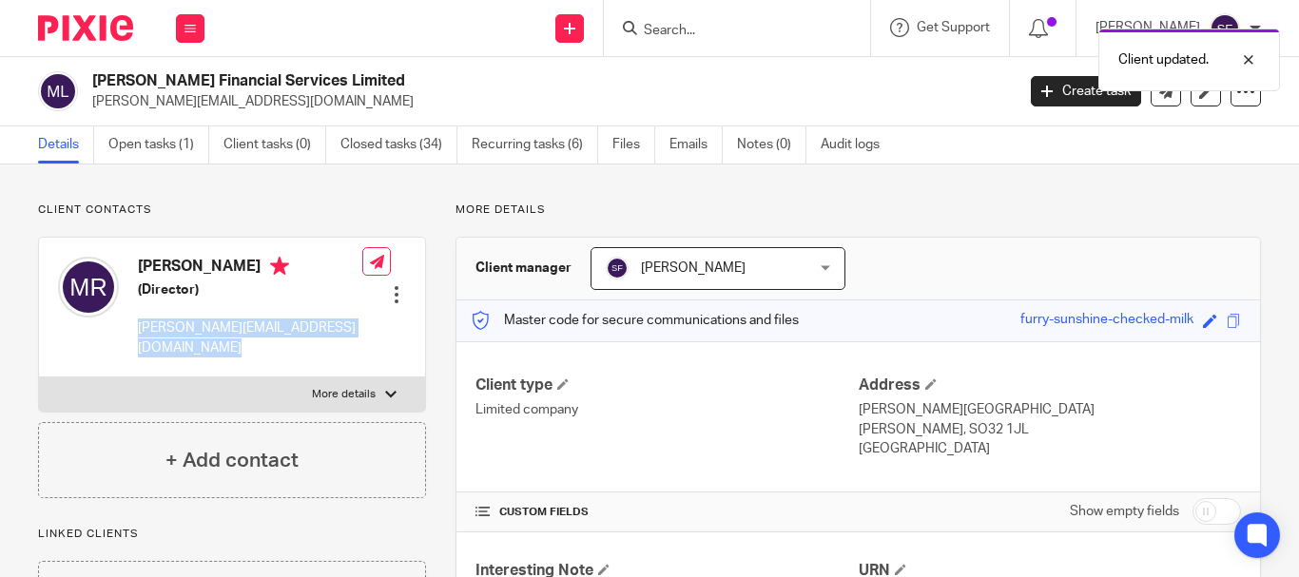
drag, startPoint x: 139, startPoint y: 336, endPoint x: 326, endPoint y: 341, distance: 187.4
click at [334, 338] on div "Michael Roa (Director) mike@castle-investments.com Edit contact Create client f…" at bounding box center [232, 308] width 386 height 140
copy div "mike@castle-investments.com"
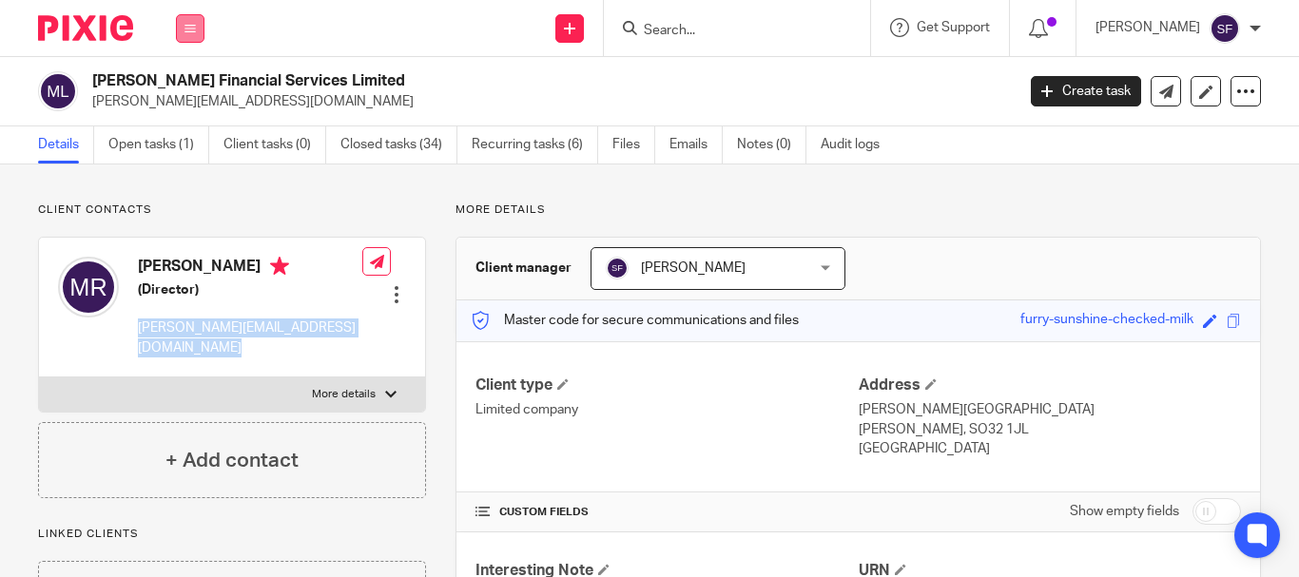
click at [191, 23] on icon at bounding box center [189, 28] width 11 height 11
click at [188, 170] on link "Team" at bounding box center [179, 171] width 31 height 13
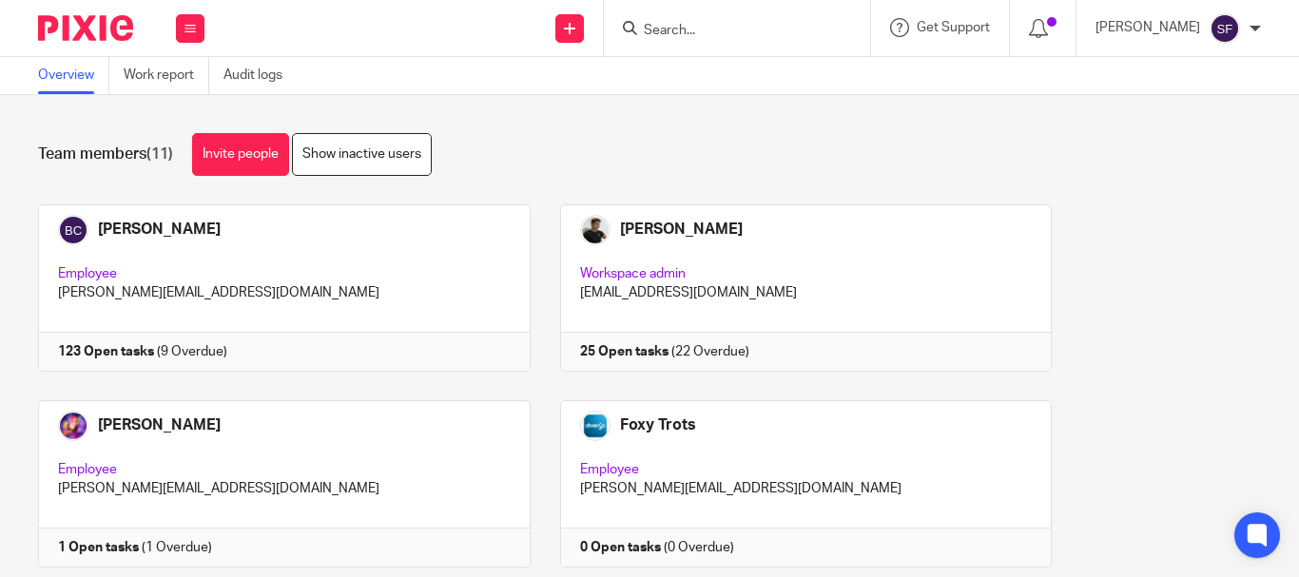
click at [777, 24] on form at bounding box center [743, 28] width 203 height 24
click at [778, 27] on input "Search" at bounding box center [727, 31] width 171 height 17
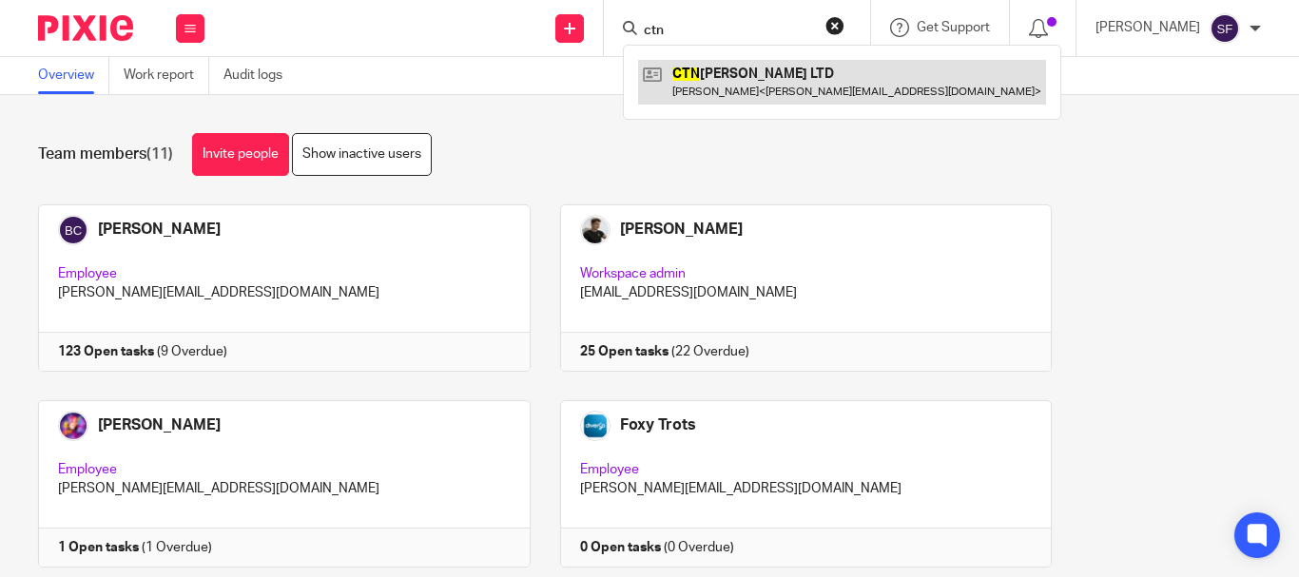
type input "ctn"
click at [797, 67] on link at bounding box center [842, 82] width 408 height 44
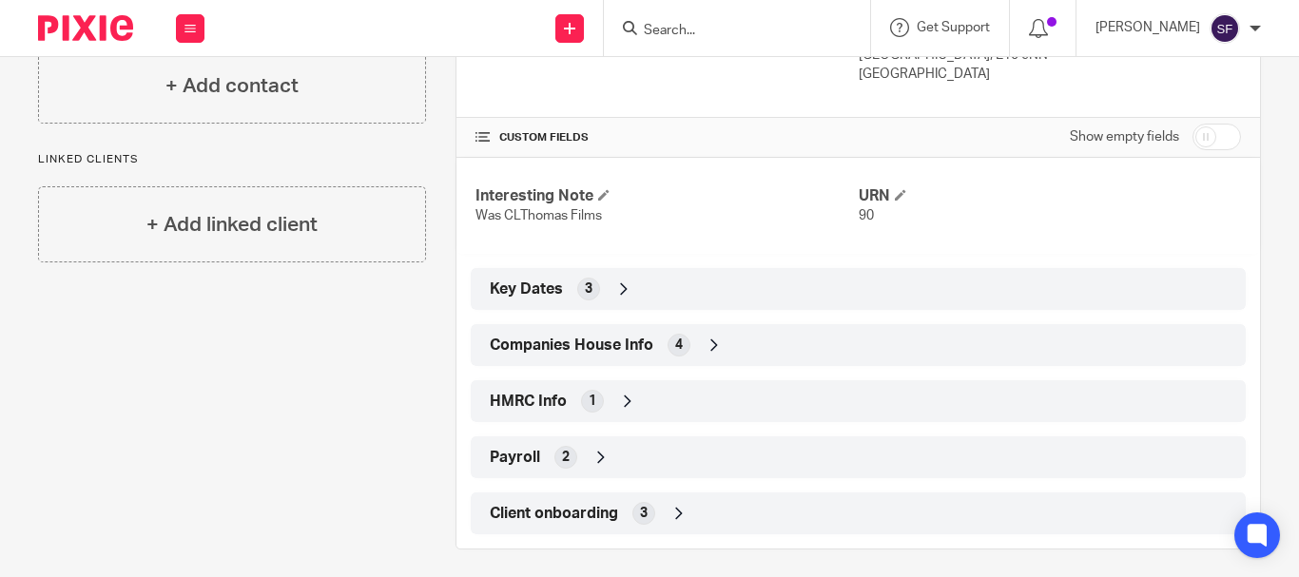
scroll to position [385, 0]
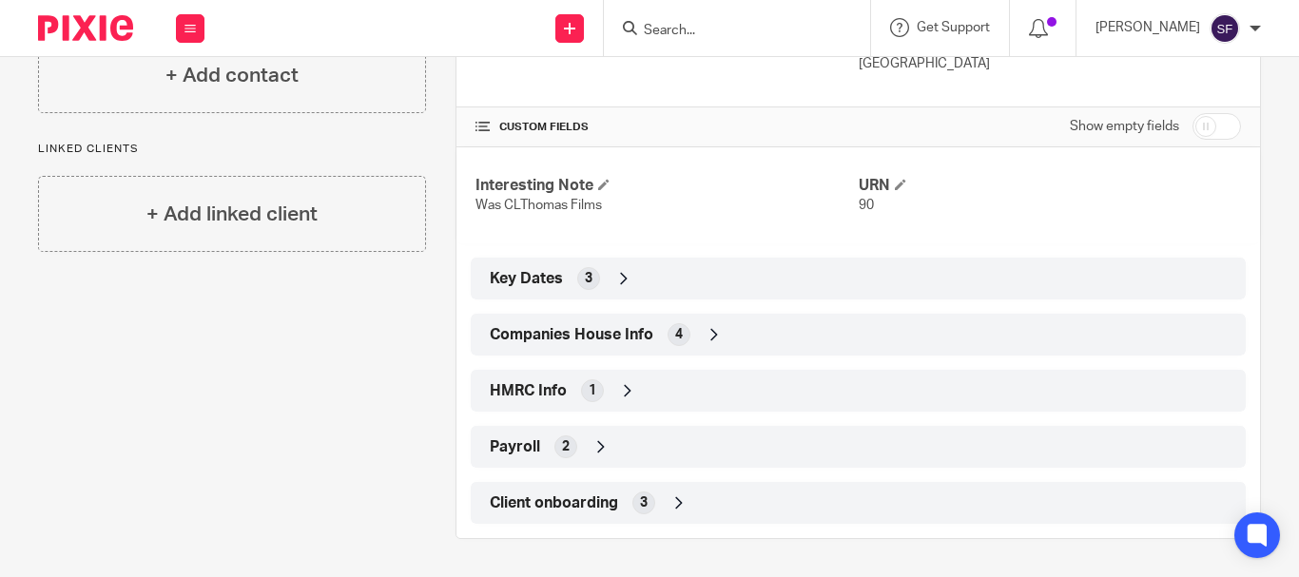
click at [565, 454] on div "2" at bounding box center [565, 446] width 23 height 23
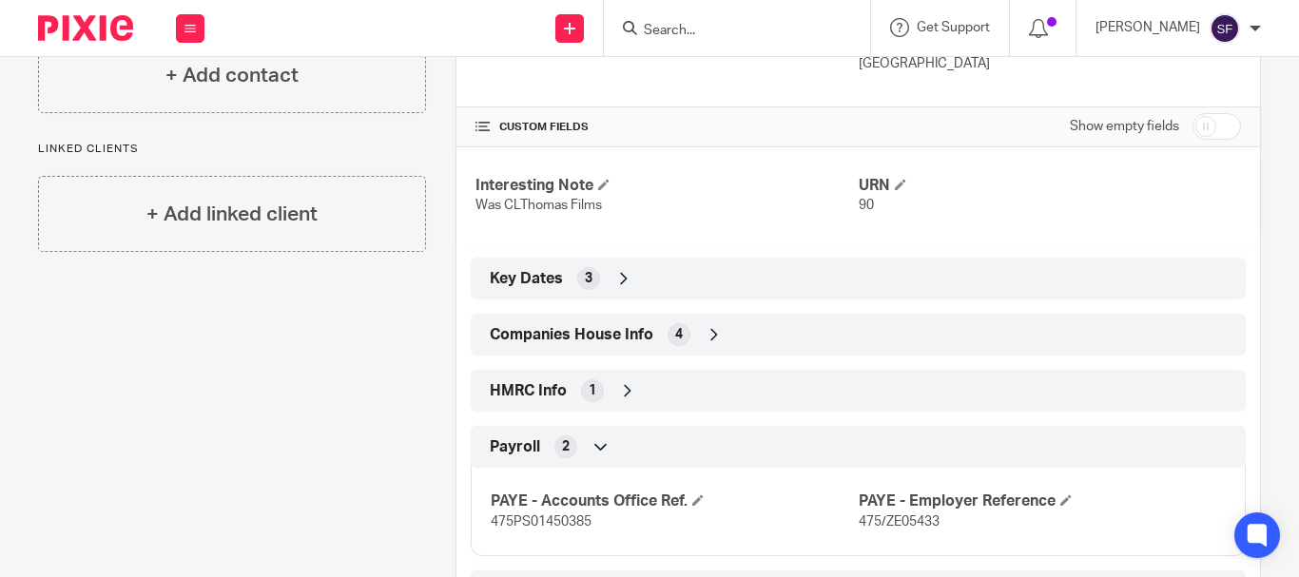
scroll to position [474, 0]
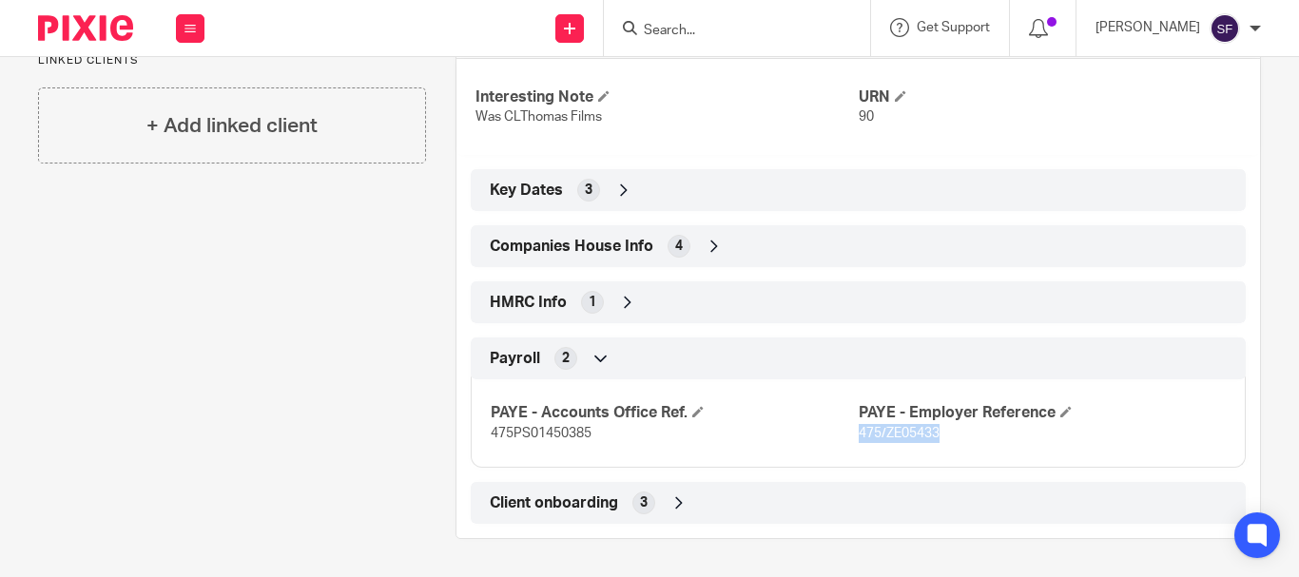
drag, startPoint x: 850, startPoint y: 431, endPoint x: 937, endPoint y: 431, distance: 86.5
click at [937, 431] on p "475/ZE05433" at bounding box center [1042, 433] width 367 height 19
copy span "475/ZE05433"
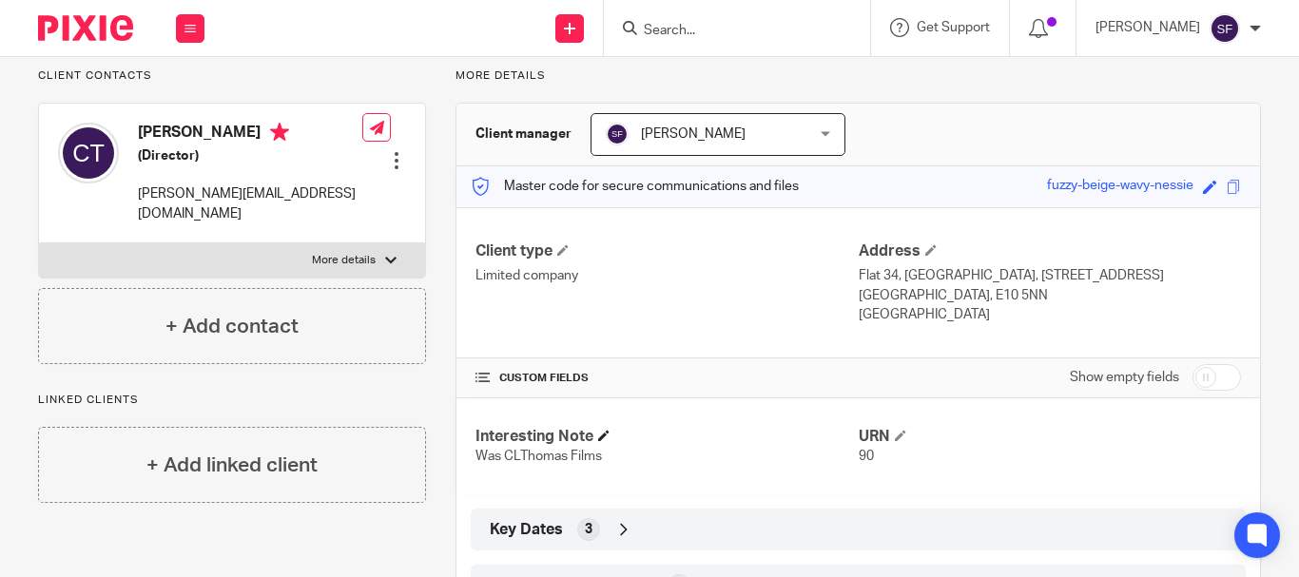
scroll to position [0, 0]
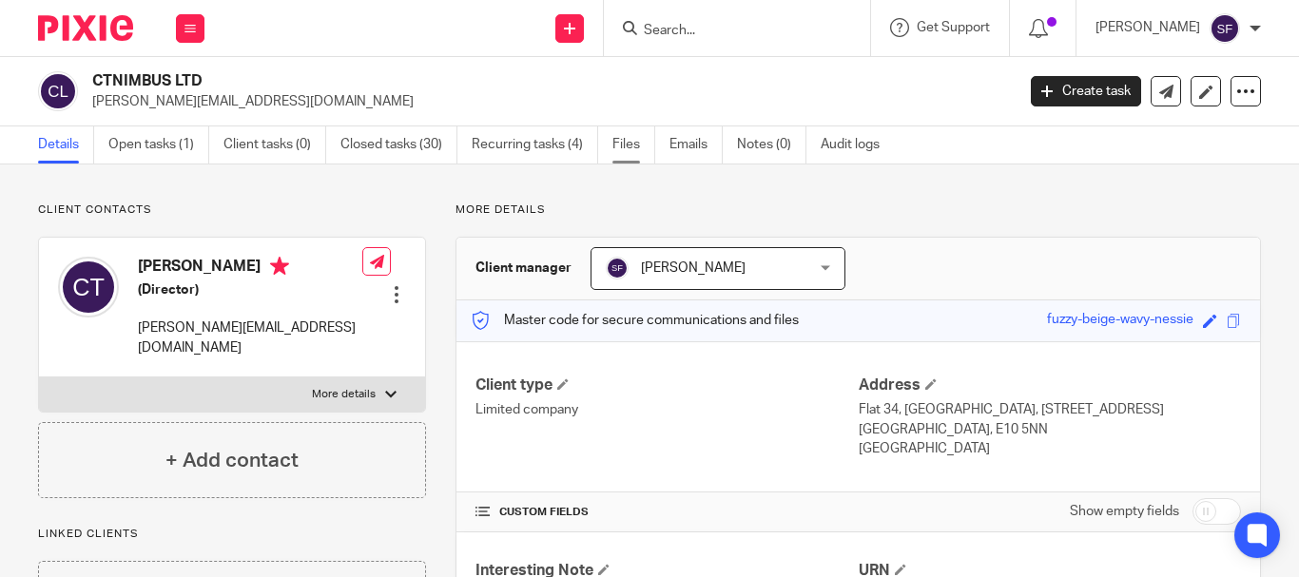
click at [620, 140] on link "Files" at bounding box center [633, 144] width 43 height 37
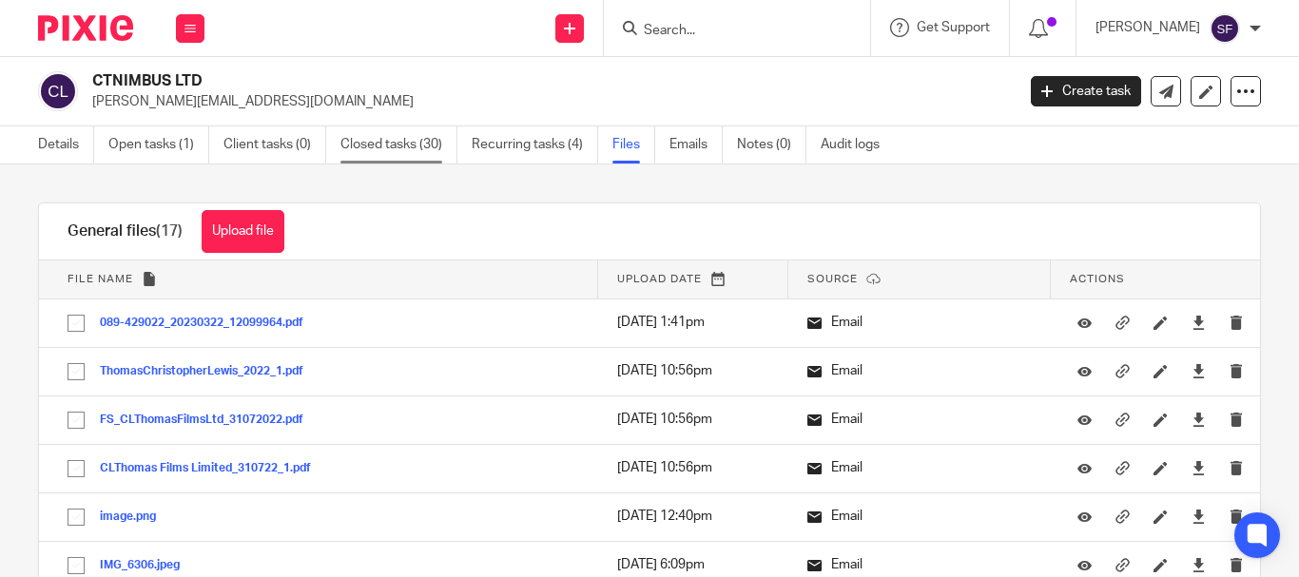
click at [413, 146] on link "Closed tasks (30)" at bounding box center [398, 144] width 117 height 37
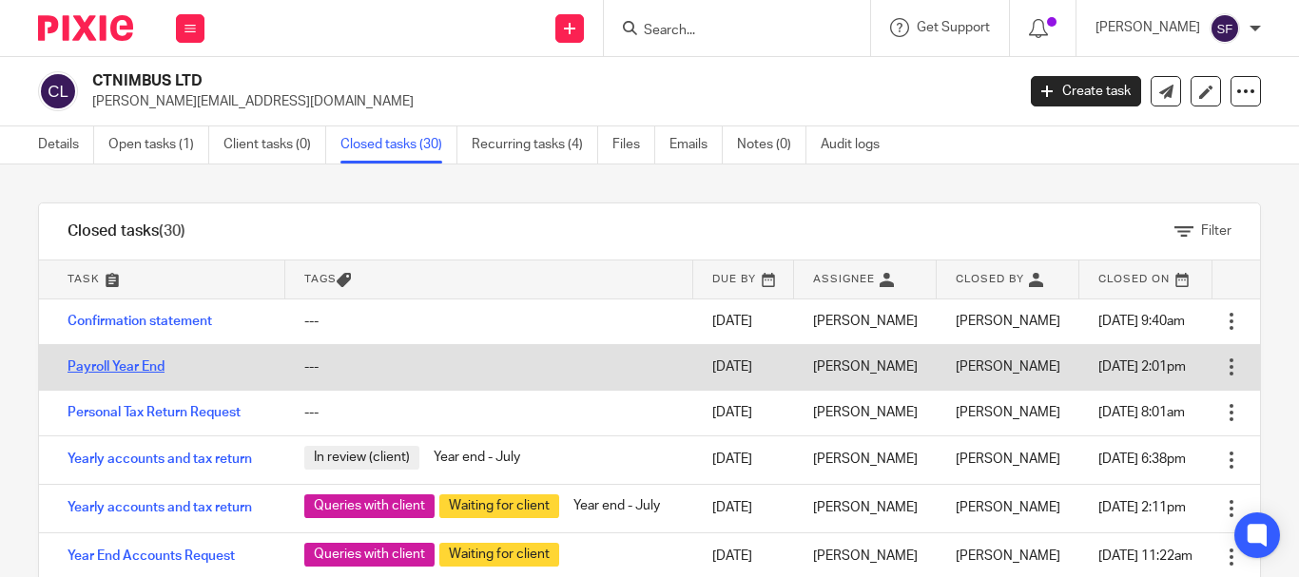
click at [139, 371] on link "Payroll Year End" at bounding box center [116, 366] width 97 height 13
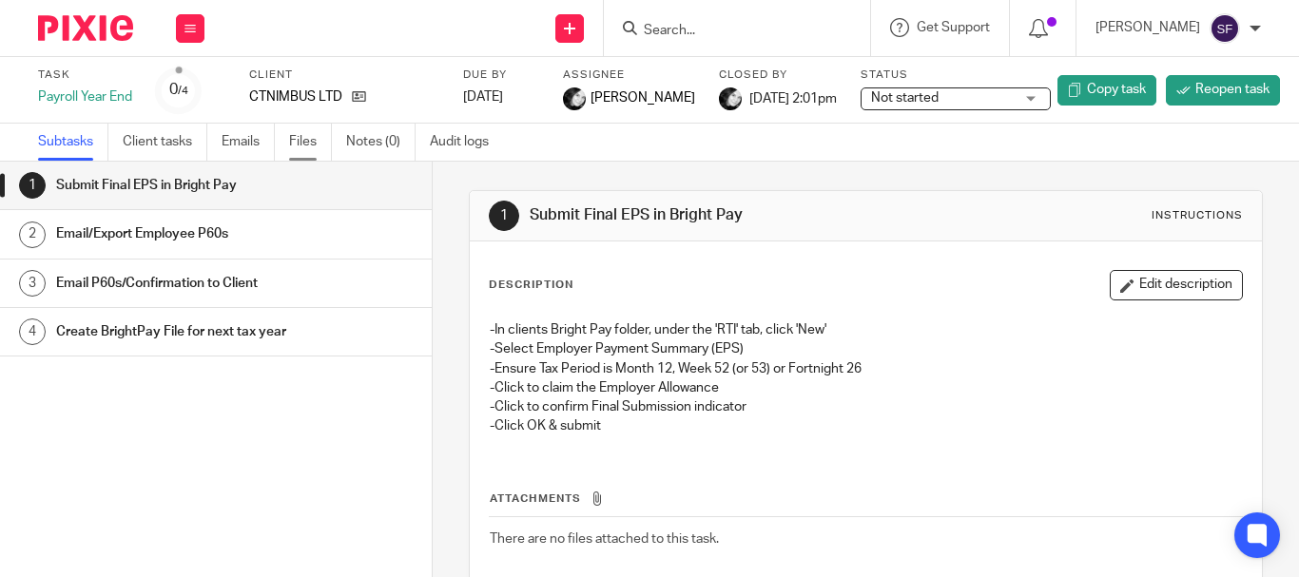
click at [313, 143] on link "Files" at bounding box center [310, 142] width 43 height 37
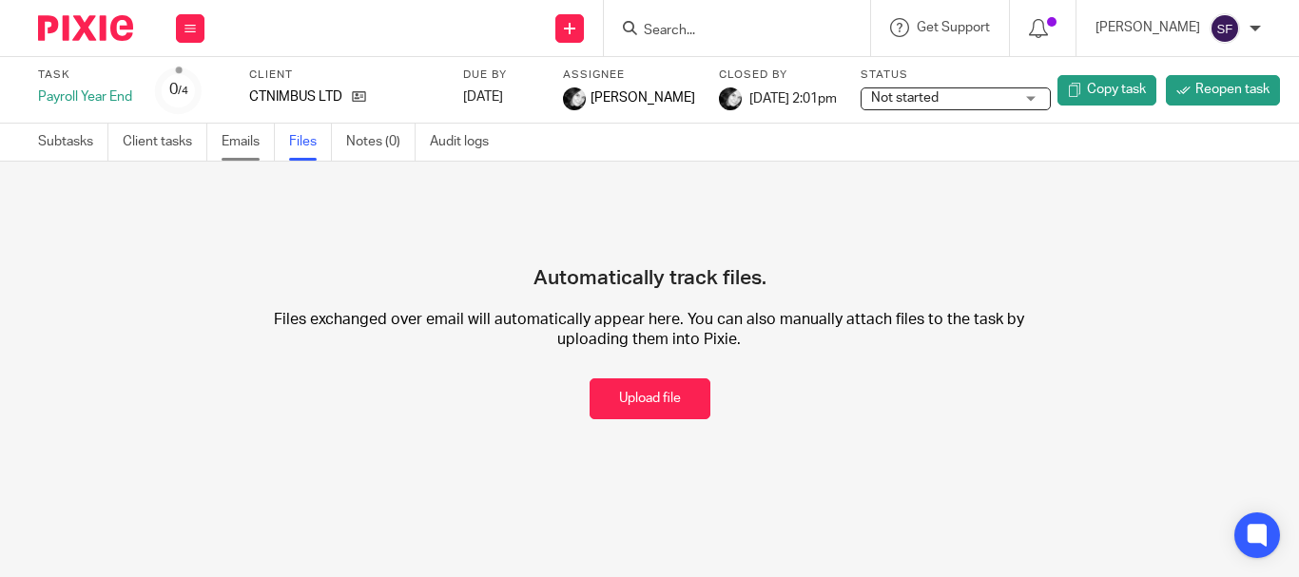
click at [249, 145] on link "Emails" at bounding box center [248, 142] width 53 height 37
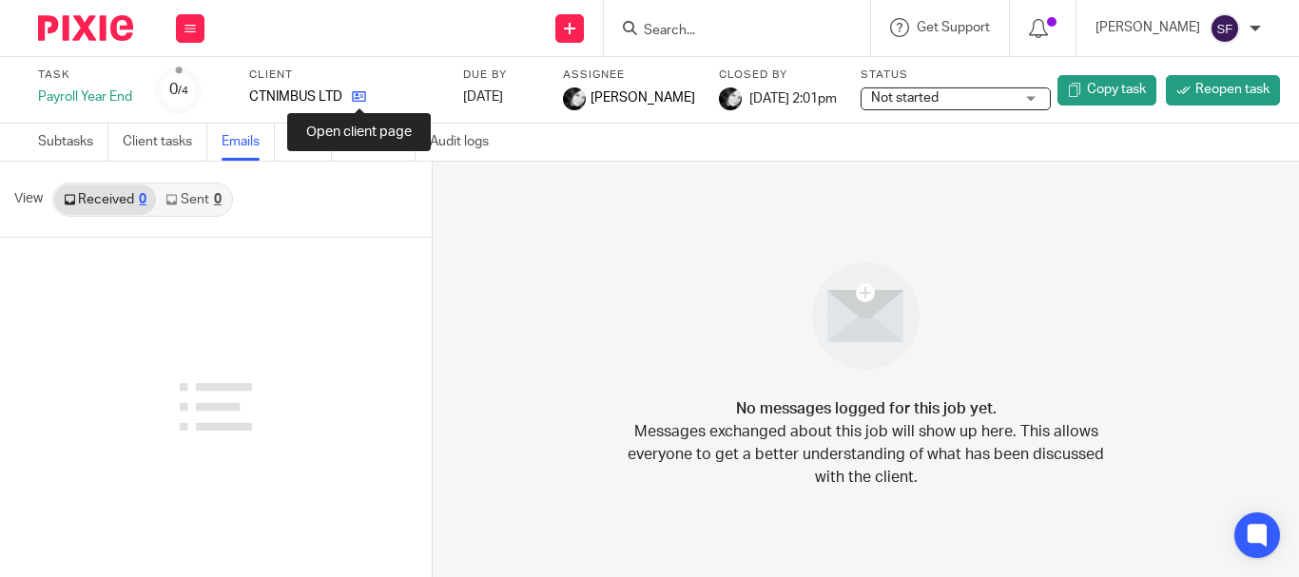
click at [358, 95] on icon at bounding box center [359, 96] width 14 height 14
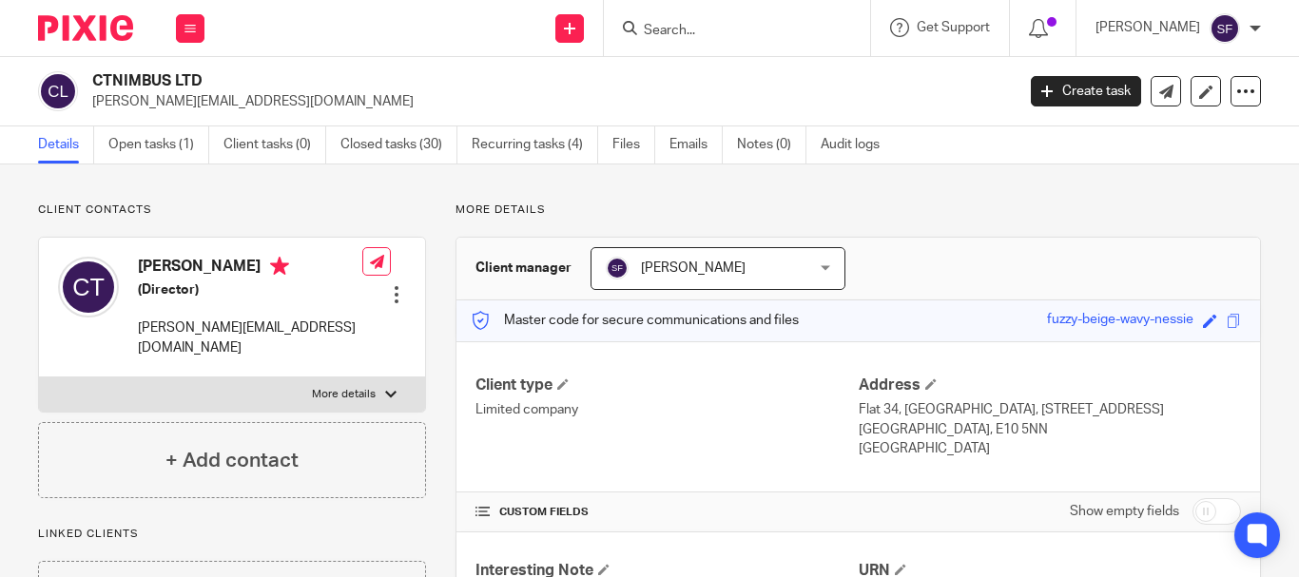
drag, startPoint x: 94, startPoint y: 80, endPoint x: 212, endPoint y: 84, distance: 118.0
click at [212, 84] on h2 "CTNIMBUS LTD" at bounding box center [456, 81] width 728 height 20
copy h2 "CTNIMBUS LTD"
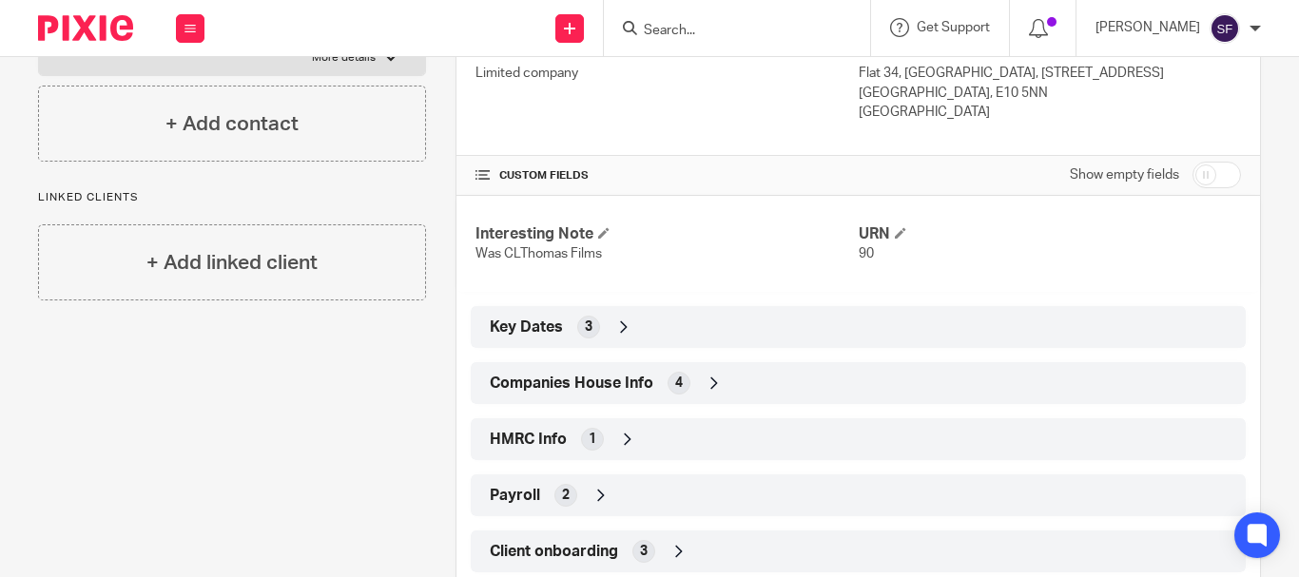
scroll to position [385, 0]
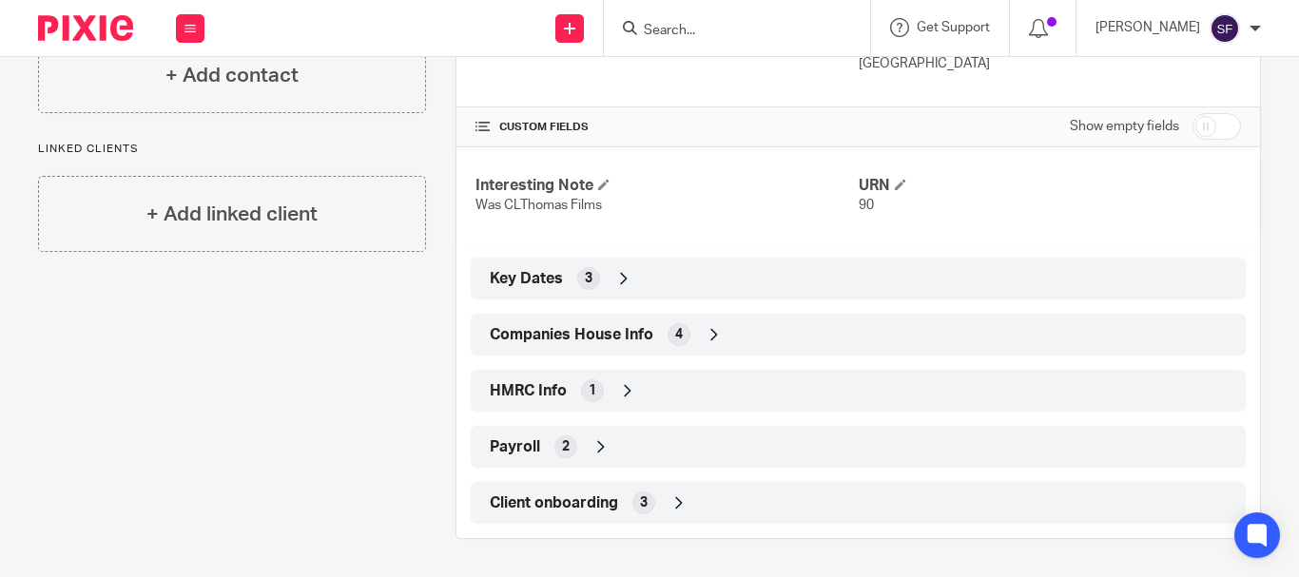
click at [554, 450] on div "2" at bounding box center [565, 446] width 23 height 23
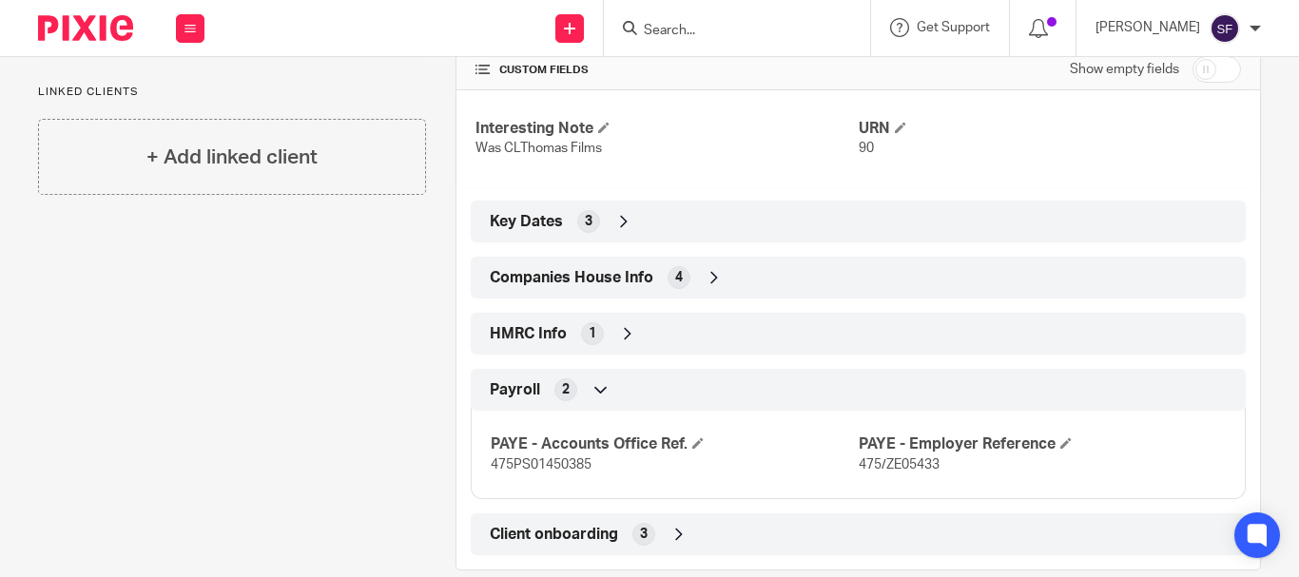
scroll to position [474, 0]
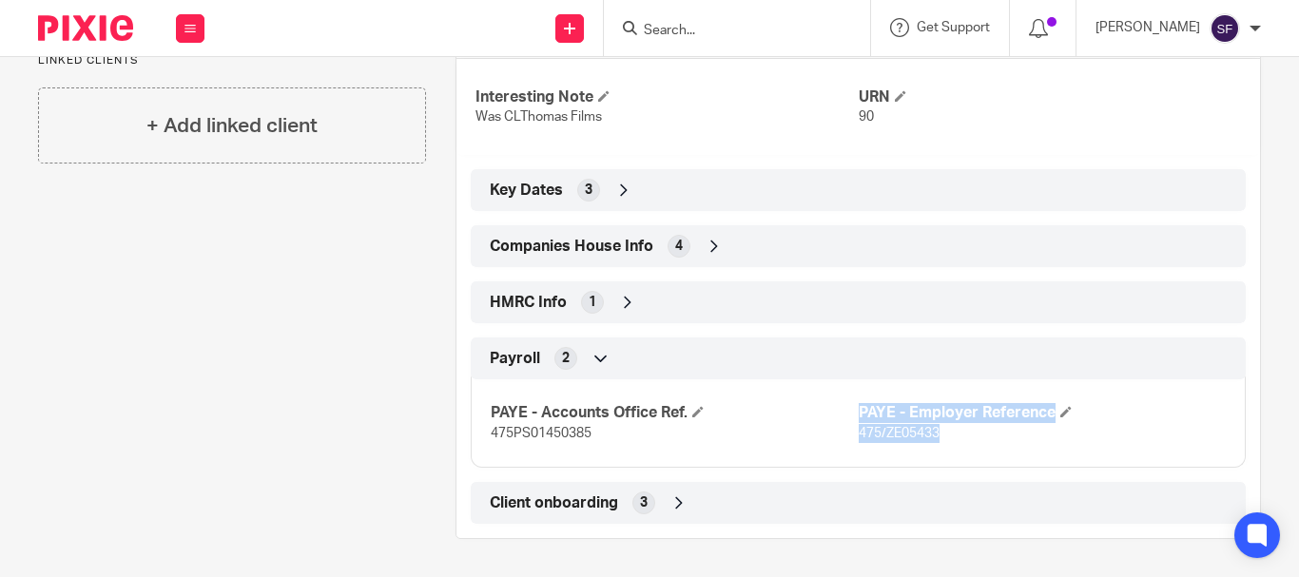
drag, startPoint x: 847, startPoint y: 429, endPoint x: 943, endPoint y: 429, distance: 96.0
click at [943, 429] on div "PAYE - Accounts Office Ref. 475PS01450385 PAYE - Employer Reference 475/ZE05433" at bounding box center [858, 416] width 775 height 103
drag, startPoint x: 947, startPoint y: 439, endPoint x: 875, endPoint y: 450, distance: 73.0
click at [947, 440] on p "475/ZE05433" at bounding box center [1042, 433] width 367 height 19
click at [852, 445] on div "PAYE - Accounts Office Ref. 475PS01450385 PAYE - Employer Reference 475/ZE05433" at bounding box center [858, 416] width 775 height 103
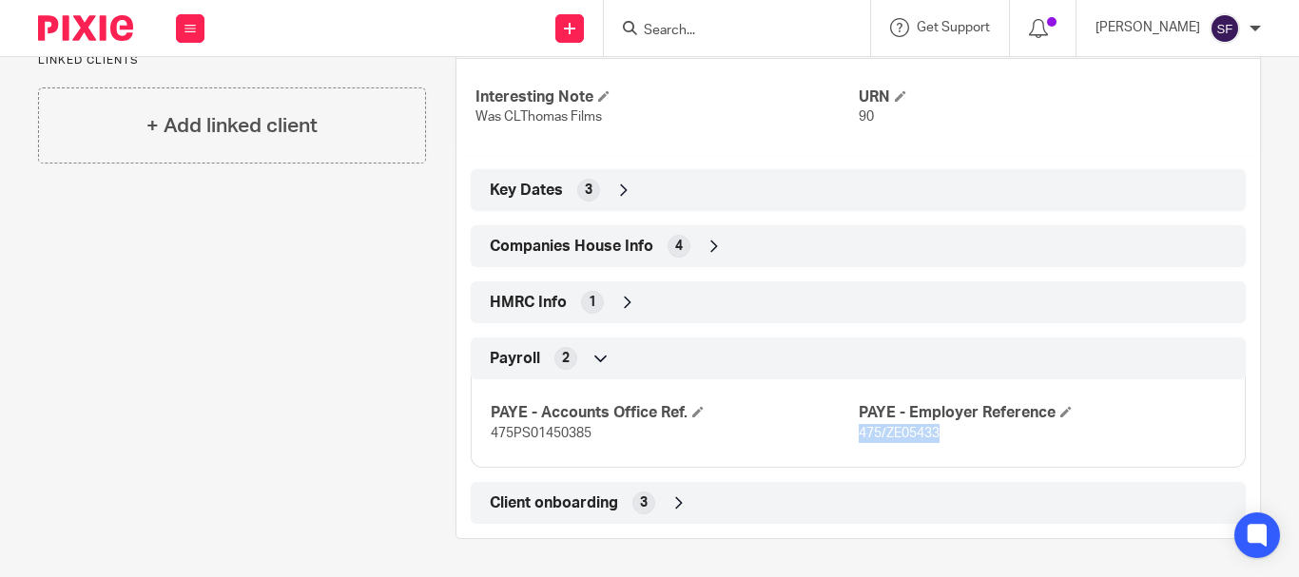
drag, startPoint x: 850, startPoint y: 435, endPoint x: 932, endPoint y: 436, distance: 81.8
click at [932, 436] on p "475/ZE05433" at bounding box center [1042, 433] width 367 height 19
copy span "475/ZE05433"
click at [882, 438] on span "475/ZE05433" at bounding box center [899, 433] width 81 height 13
drag, startPoint x: 879, startPoint y: 431, endPoint x: 934, endPoint y: 438, distance: 54.7
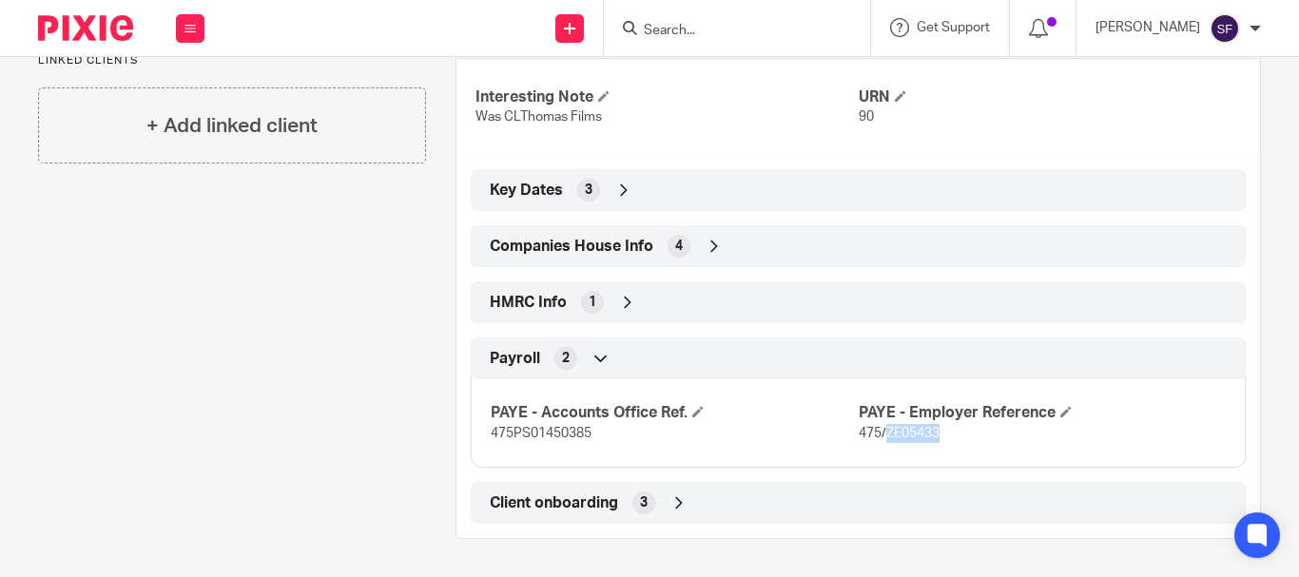
click at [934, 438] on p "475/ZE05433" at bounding box center [1042, 433] width 367 height 19
copy span "ZE05433"
drag, startPoint x: 487, startPoint y: 433, endPoint x: 590, endPoint y: 435, distance: 102.7
click at [590, 435] on p "475PS01450385" at bounding box center [674, 433] width 367 height 19
copy span "475PS01450385"
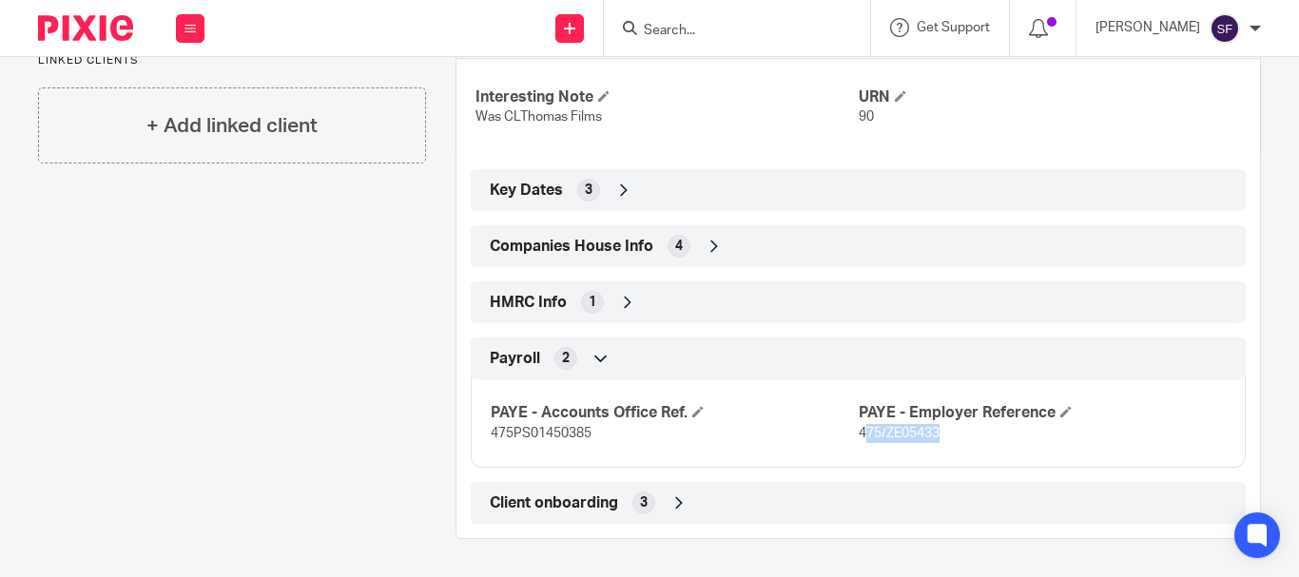
drag, startPoint x: 858, startPoint y: 437, endPoint x: 928, endPoint y: 437, distance: 70.4
click at [937, 437] on p "475/ZE05433" at bounding box center [1042, 433] width 367 height 19
drag, startPoint x: 849, startPoint y: 435, endPoint x: 935, endPoint y: 435, distance: 85.6
click at [935, 435] on p "475/ZE05433" at bounding box center [1042, 433] width 367 height 19
copy span "475/ZE05433"
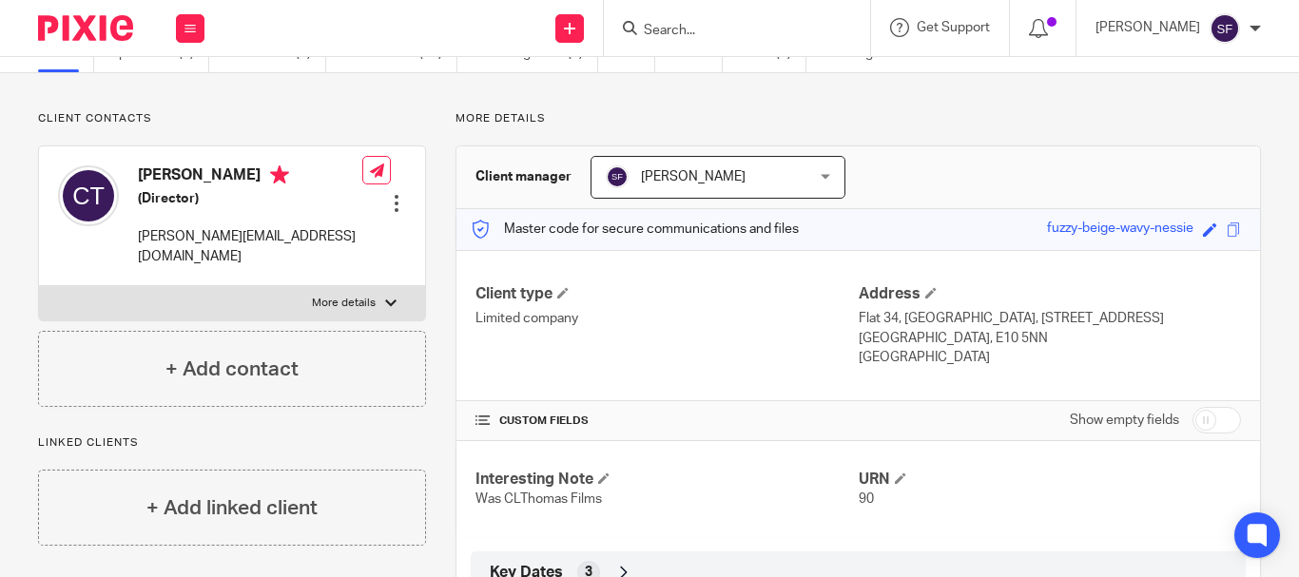
scroll to position [0, 0]
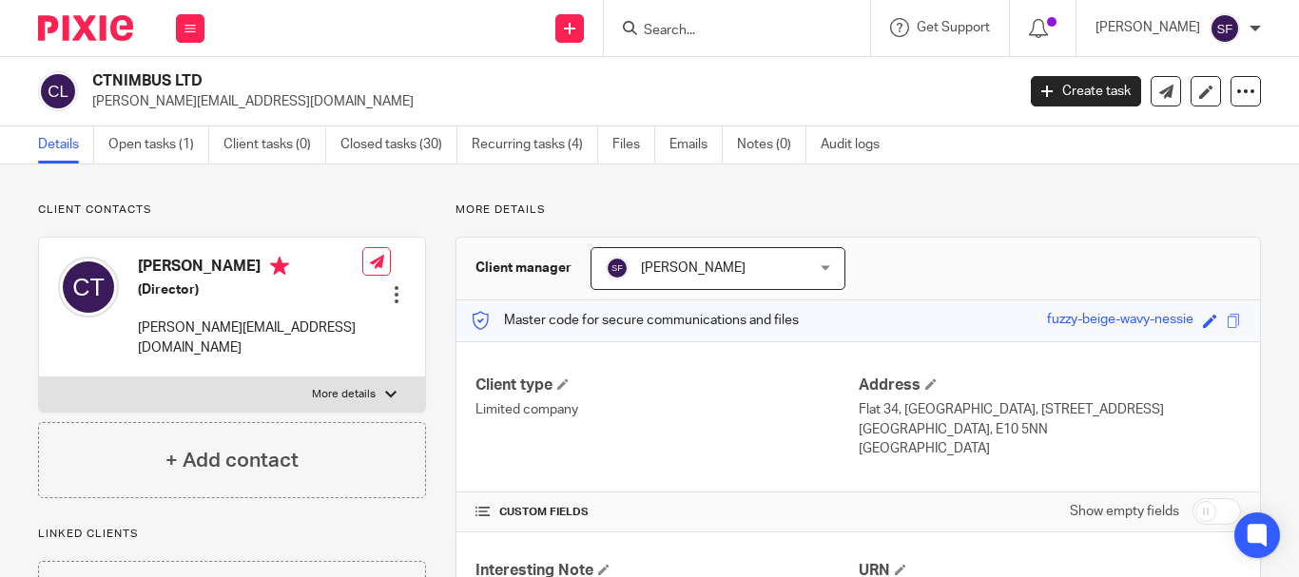
drag, startPoint x: 141, startPoint y: 262, endPoint x: 287, endPoint y: 249, distance: 147.0
click at [289, 249] on div "Christopher Thomas (Director) chris@clthomas.co.uk" at bounding box center [210, 307] width 304 height 120
copy h4 "Christopher Thomas"
click at [188, 34] on button at bounding box center [190, 28] width 29 height 29
click at [186, 88] on link "Work" at bounding box center [179, 88] width 30 height 13
